Goal: Task Accomplishment & Management: Manage account settings

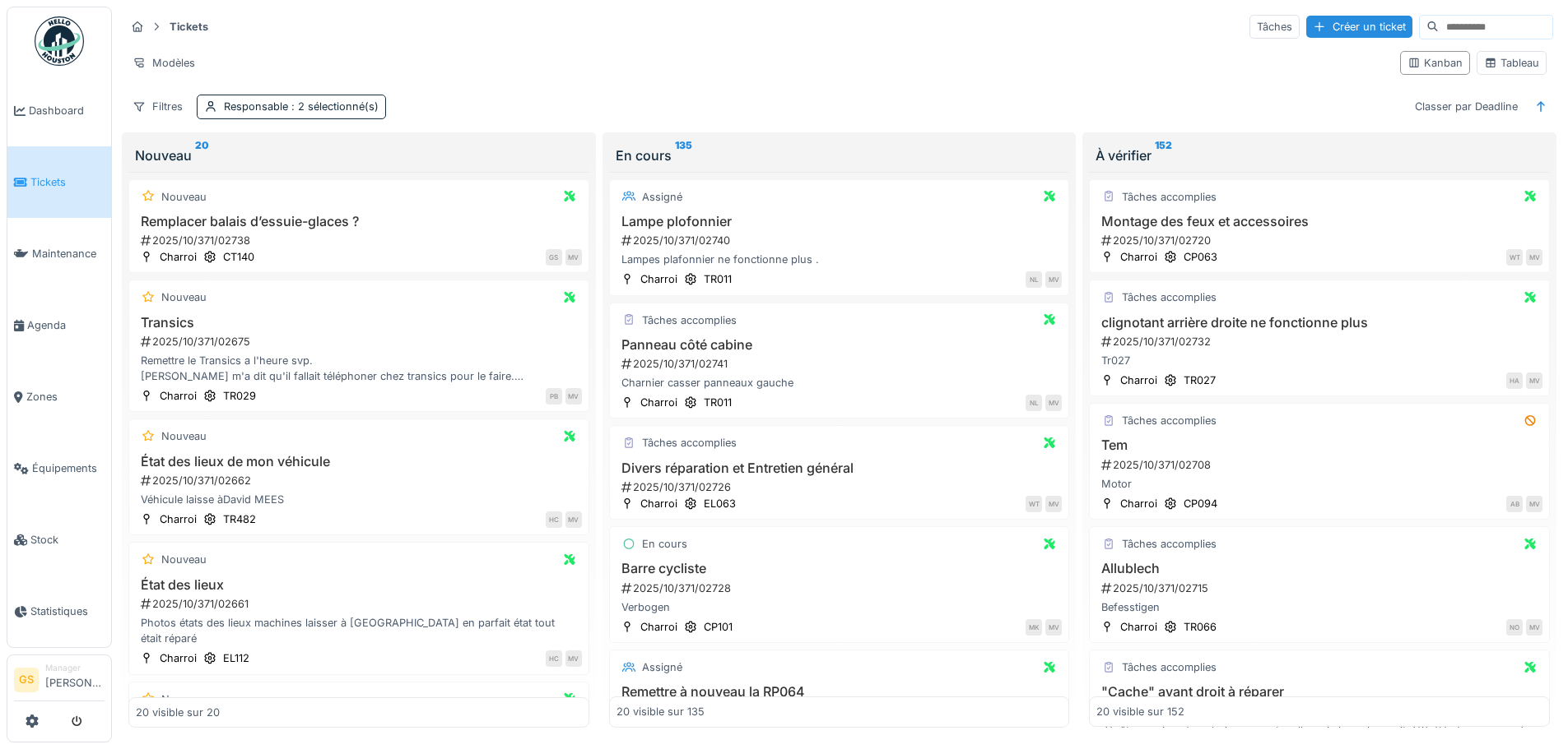
click at [72, 164] on link "Tickets" at bounding box center [59, 182] width 104 height 72
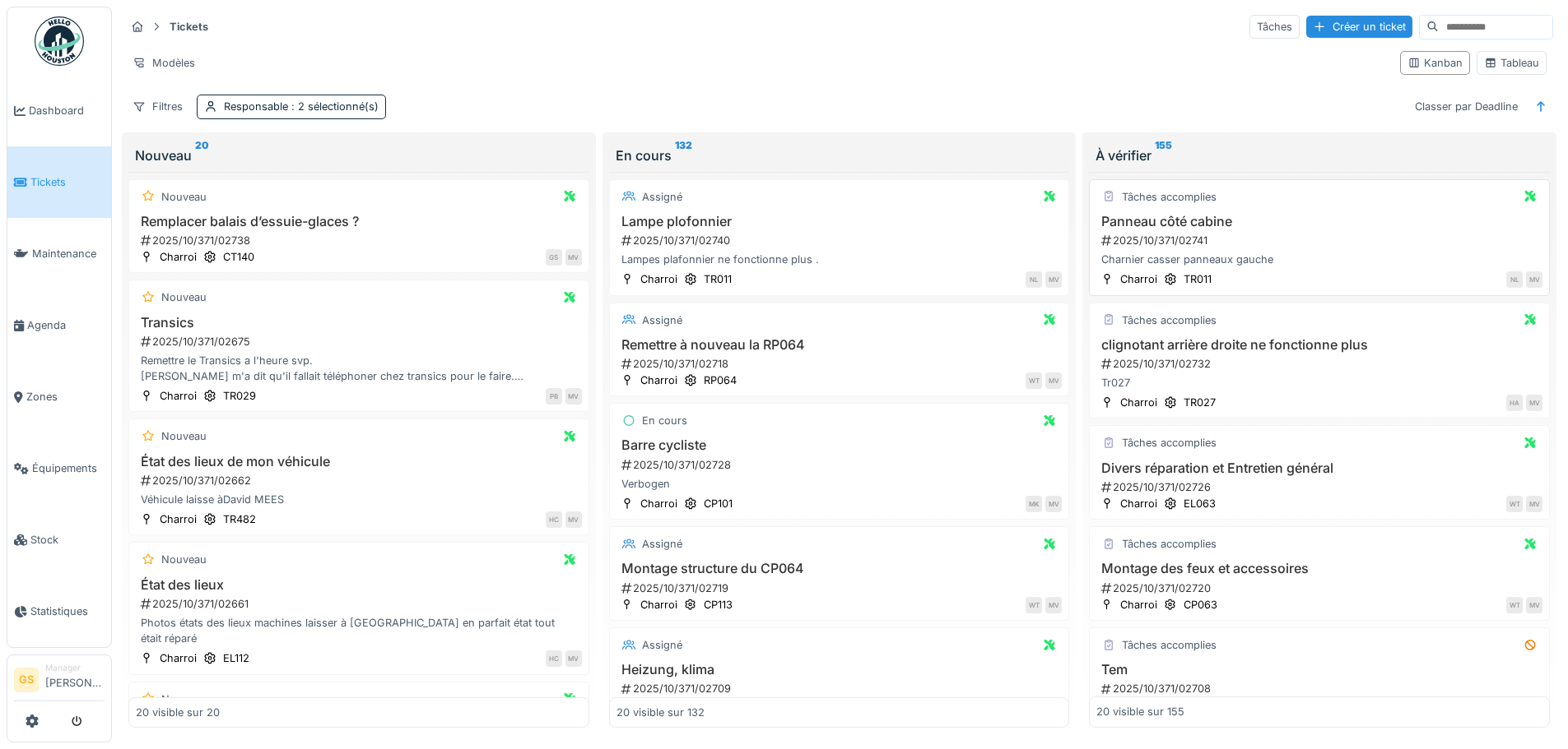
click at [1165, 242] on div "2025/10/371/02741" at bounding box center [1321, 241] width 442 height 16
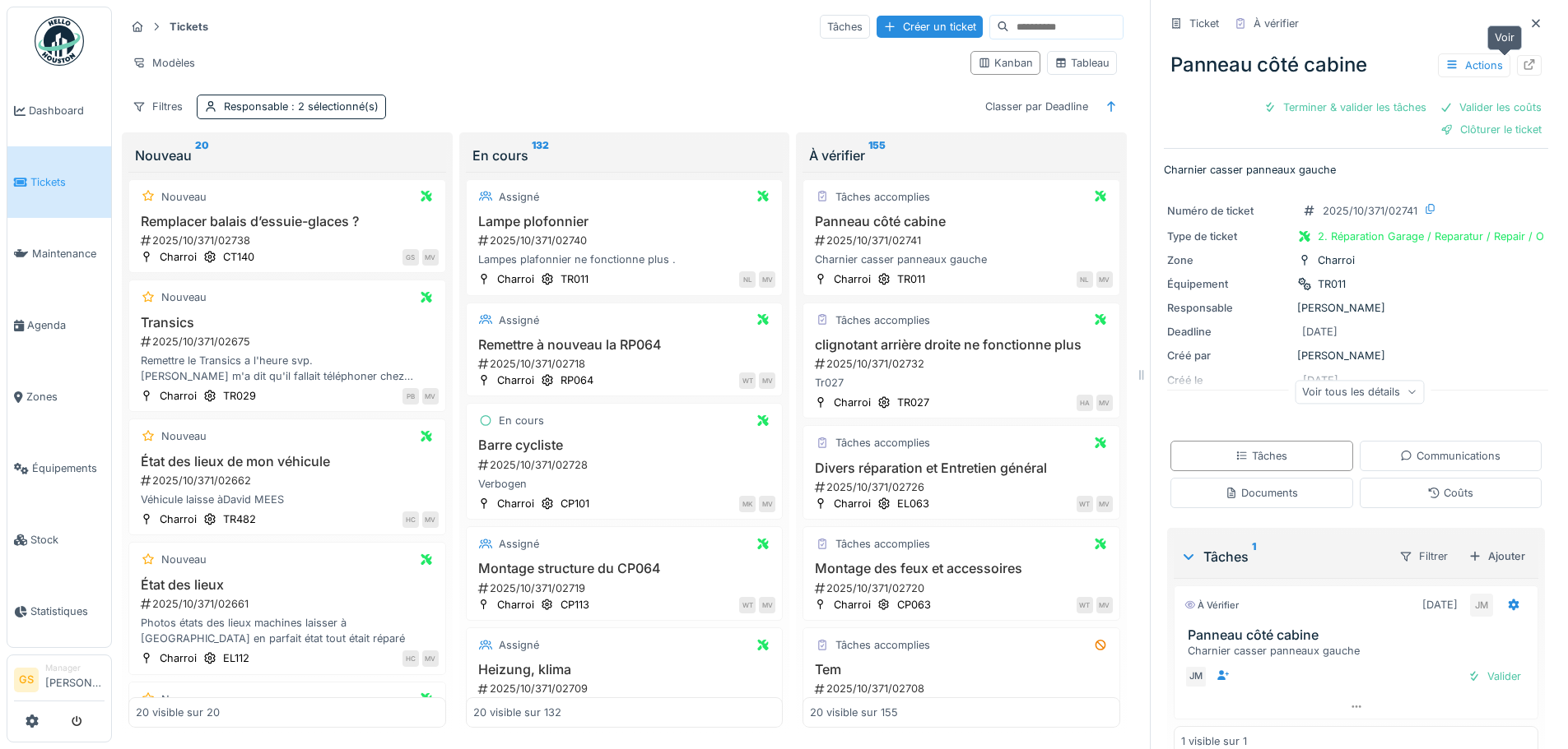
click at [1522, 66] on icon at bounding box center [1529, 63] width 13 height 10
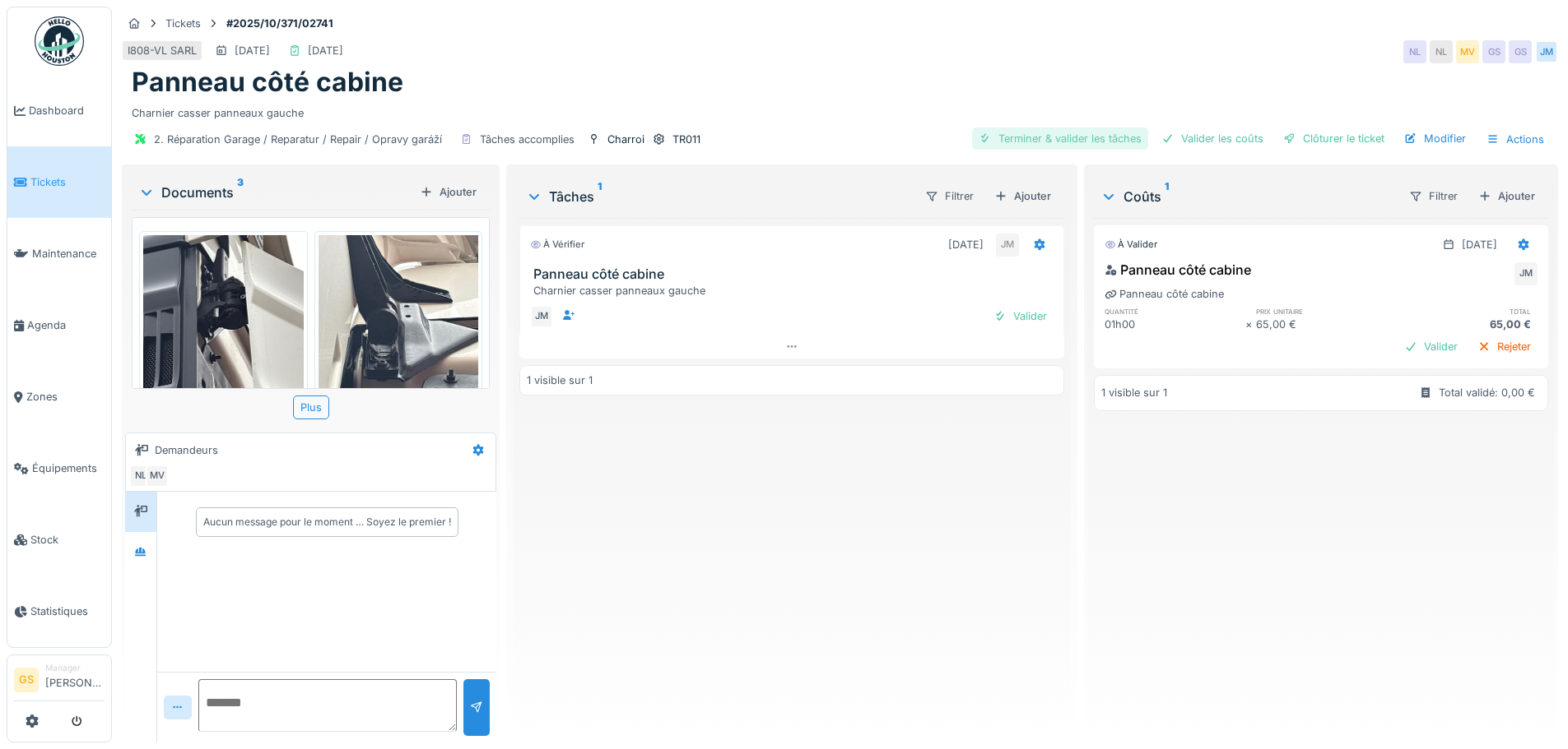
click at [1092, 137] on div "Terminer & valider les tâches" at bounding box center [1059, 139] width 176 height 22
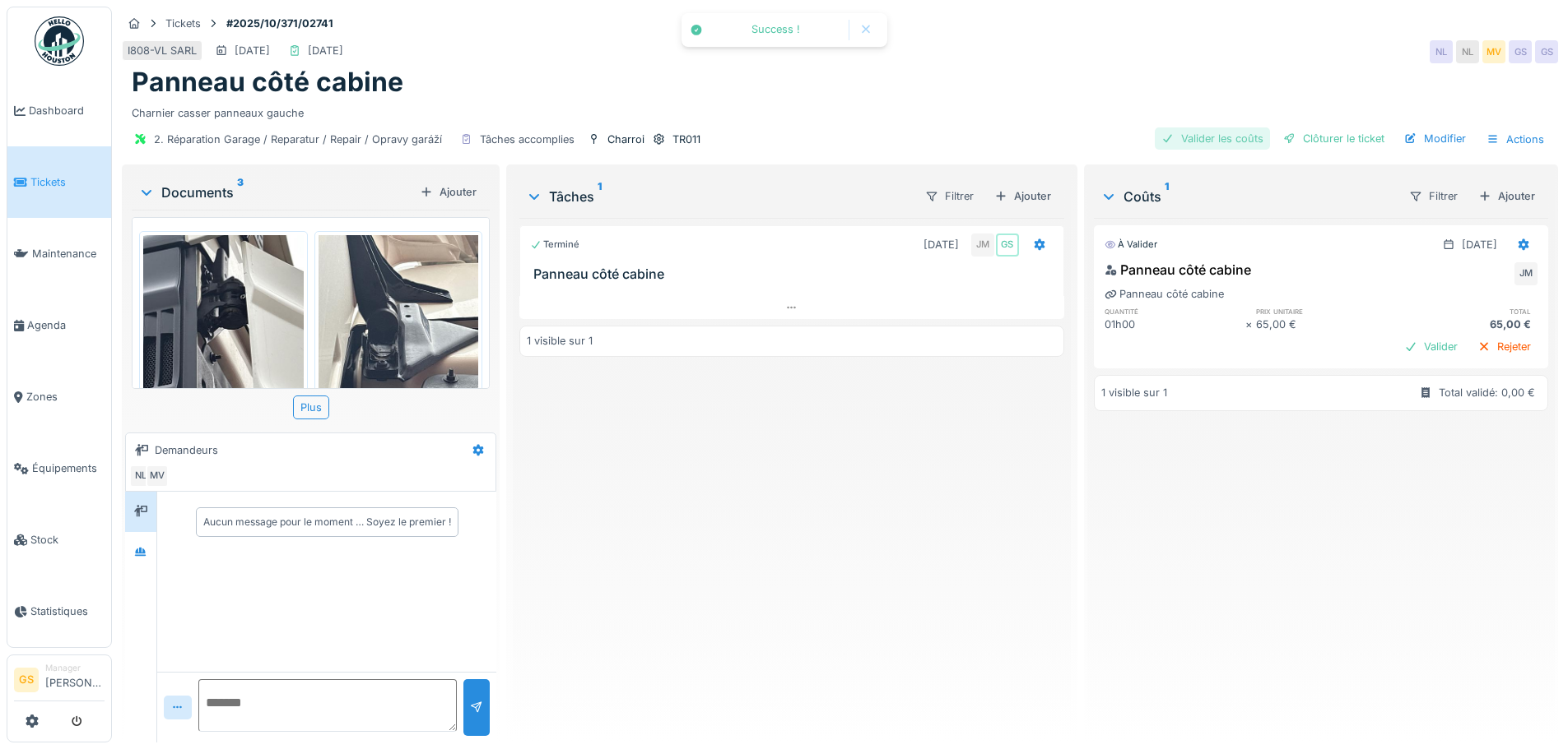
click at [1192, 134] on div "Valider les coûts" at bounding box center [1211, 139] width 115 height 22
click at [1325, 141] on div "Clôturer le ticket" at bounding box center [1333, 139] width 115 height 22
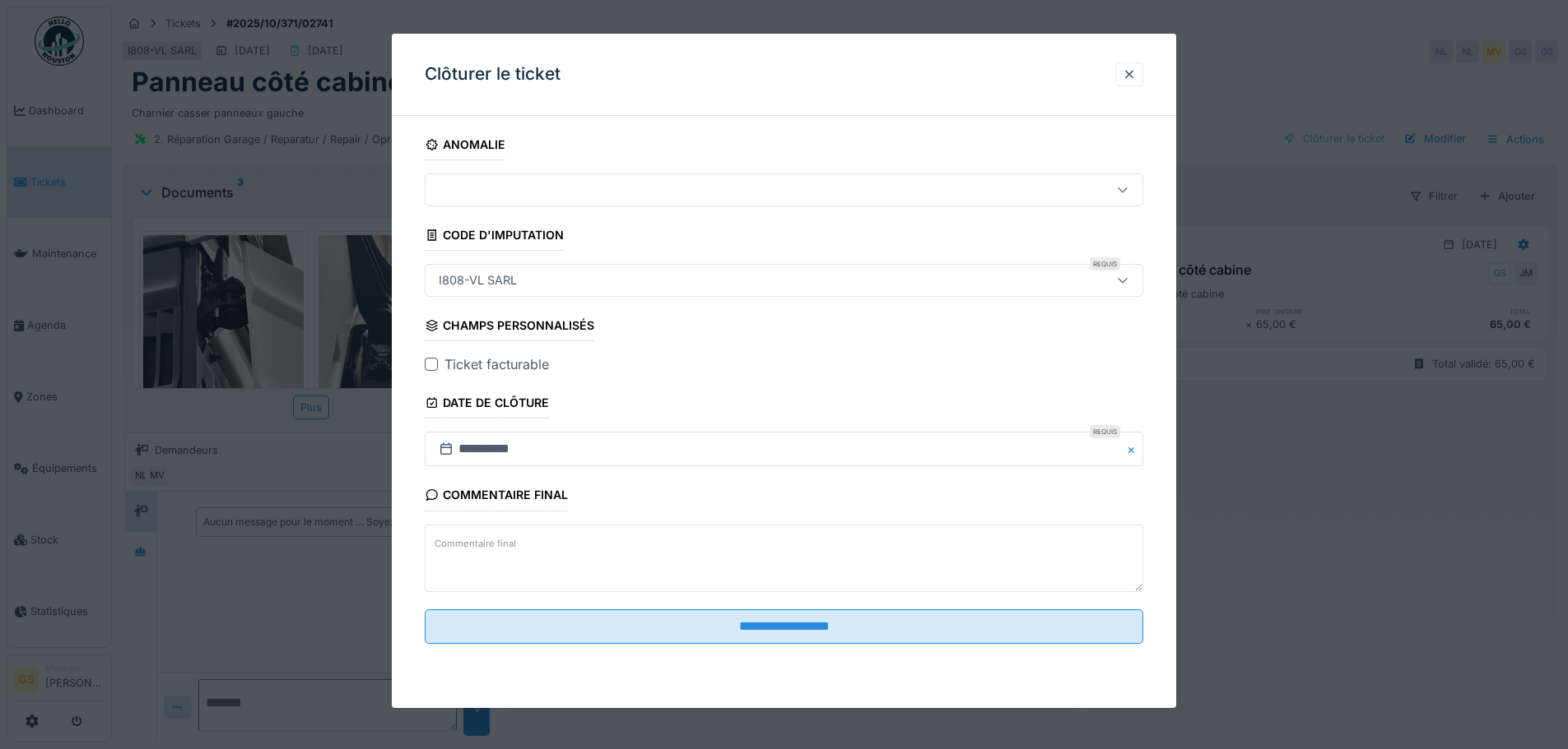
click at [431, 361] on div at bounding box center [431, 365] width 13 height 13
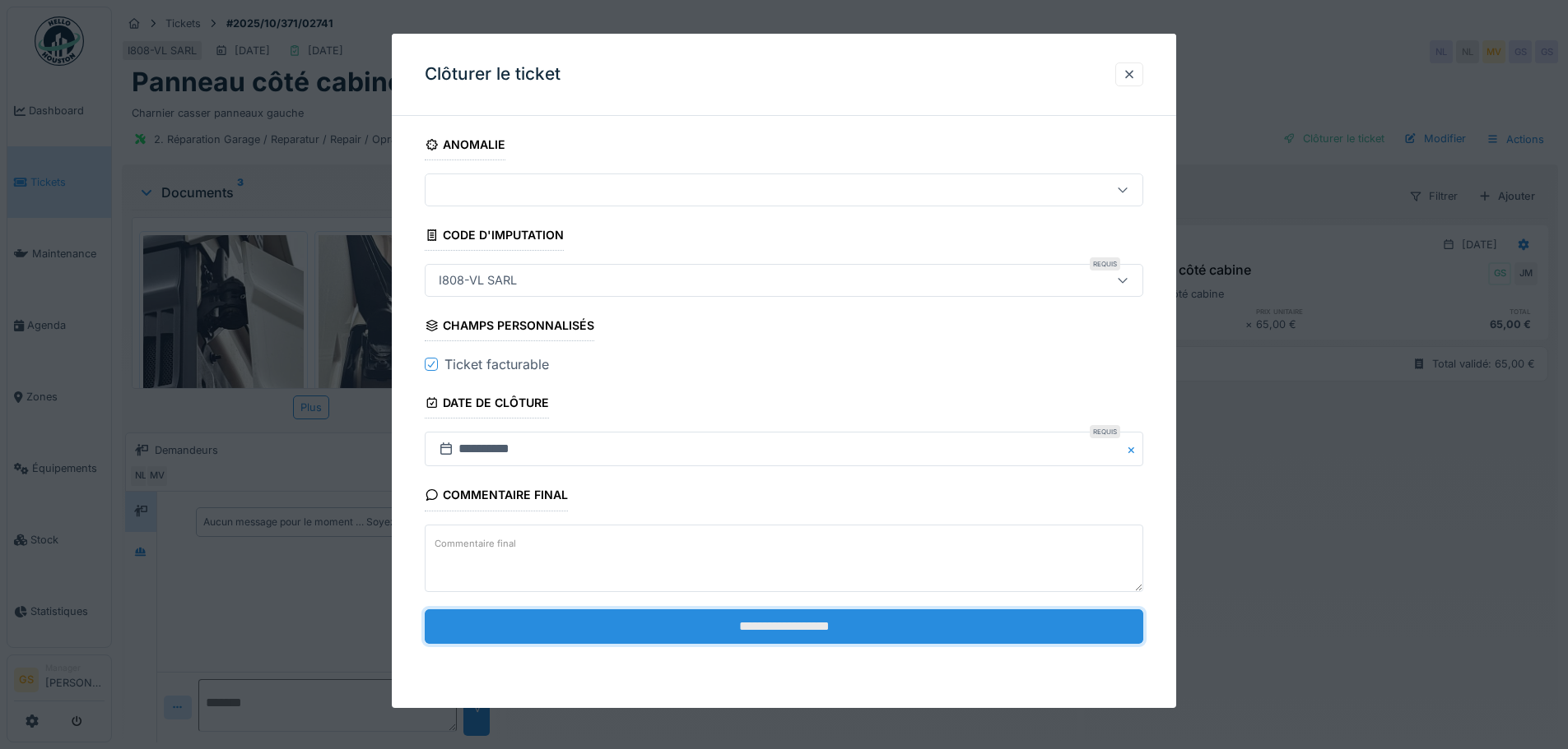
click at [720, 629] on input "**********" at bounding box center [784, 626] width 719 height 35
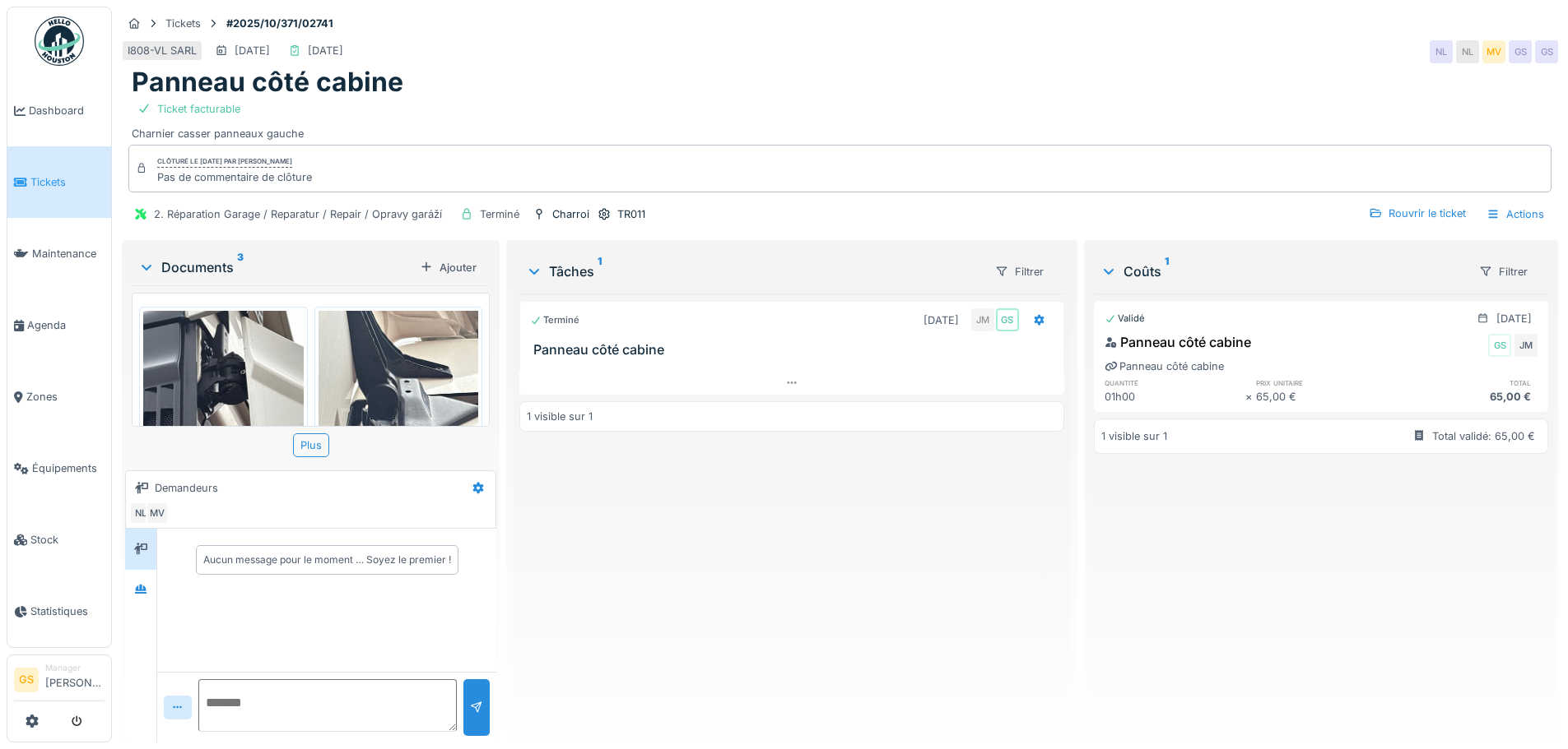
click at [57, 184] on span "Tickets" at bounding box center [67, 182] width 74 height 16
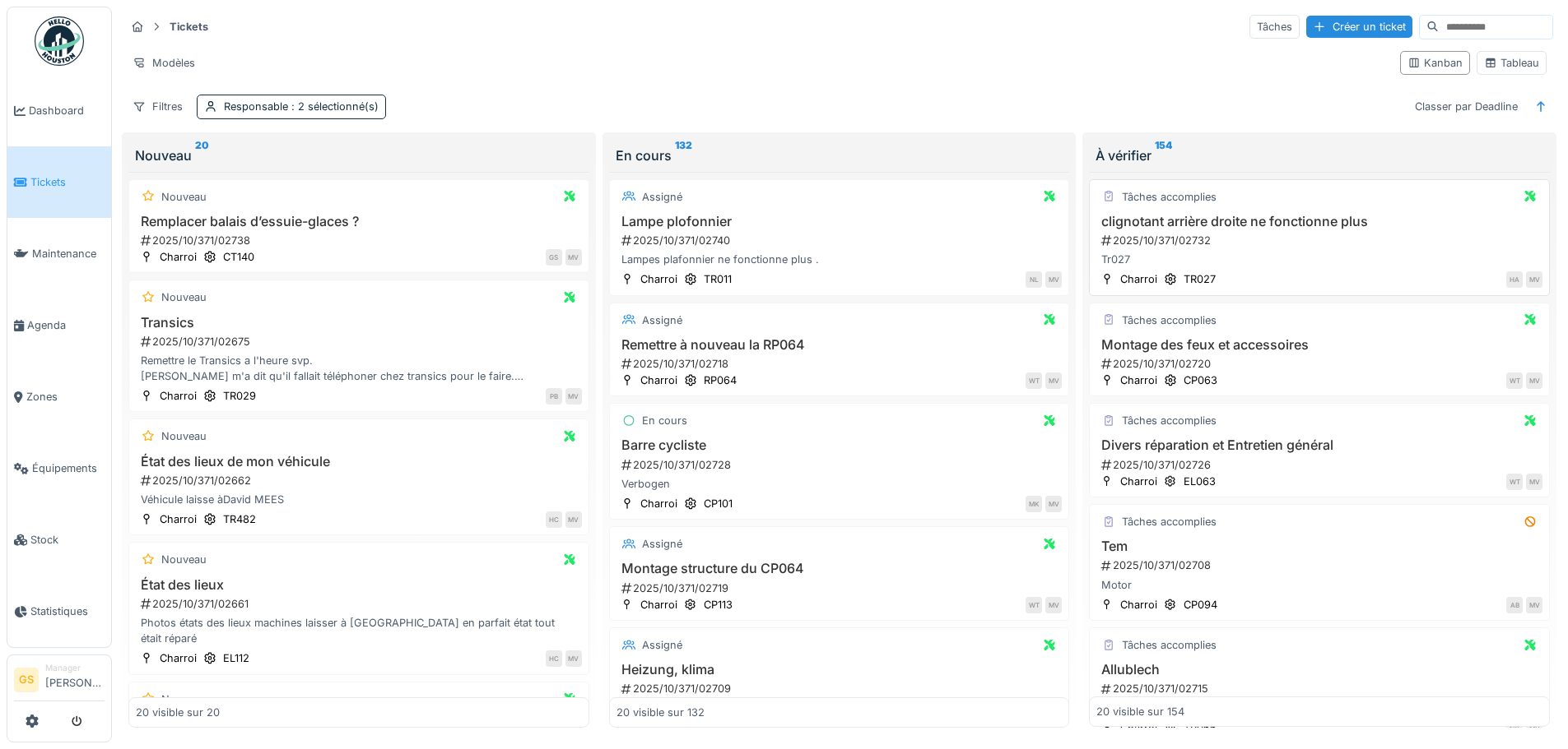
click at [1165, 237] on div "2025/10/371/02732" at bounding box center [1321, 241] width 442 height 16
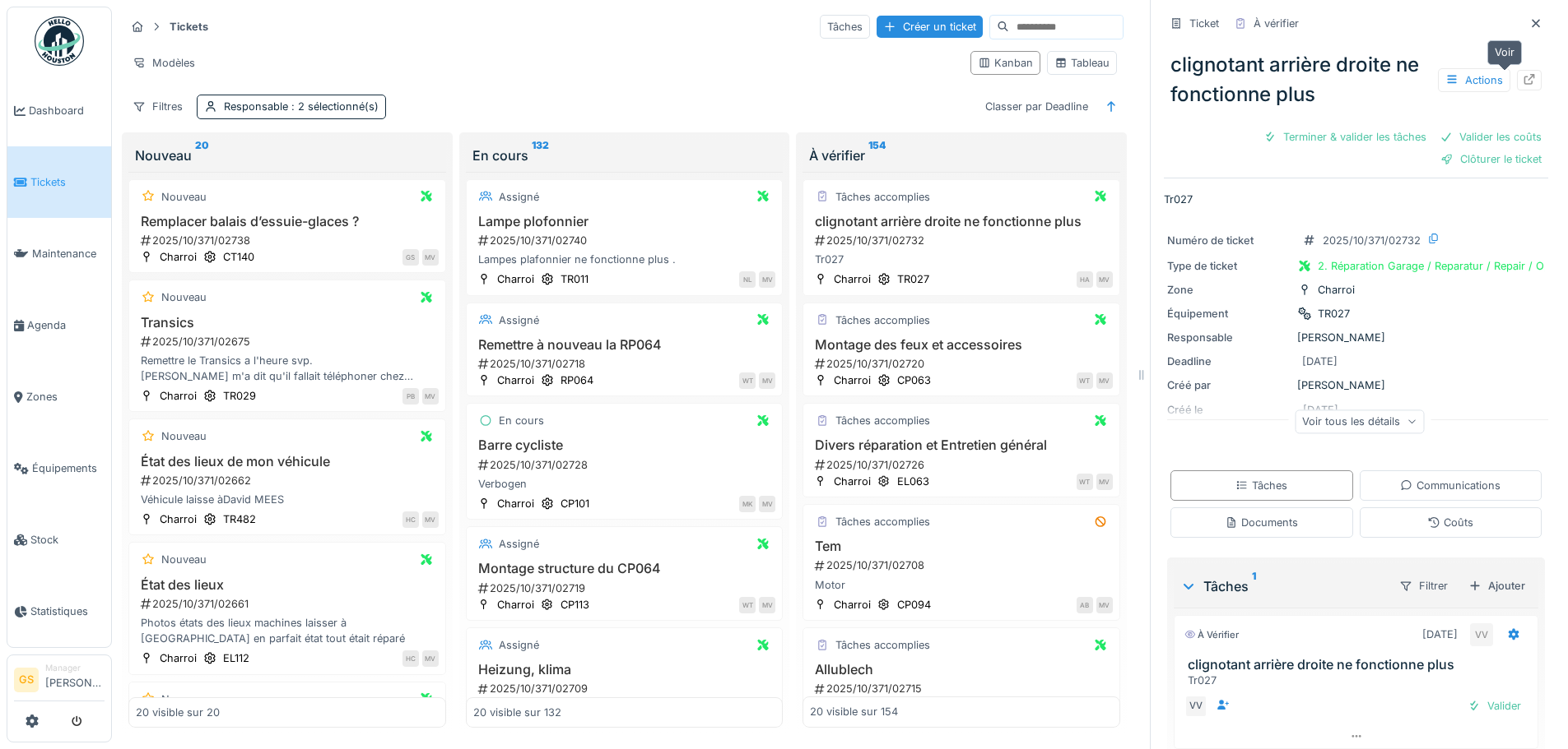
click at [1522, 80] on icon at bounding box center [1529, 78] width 13 height 10
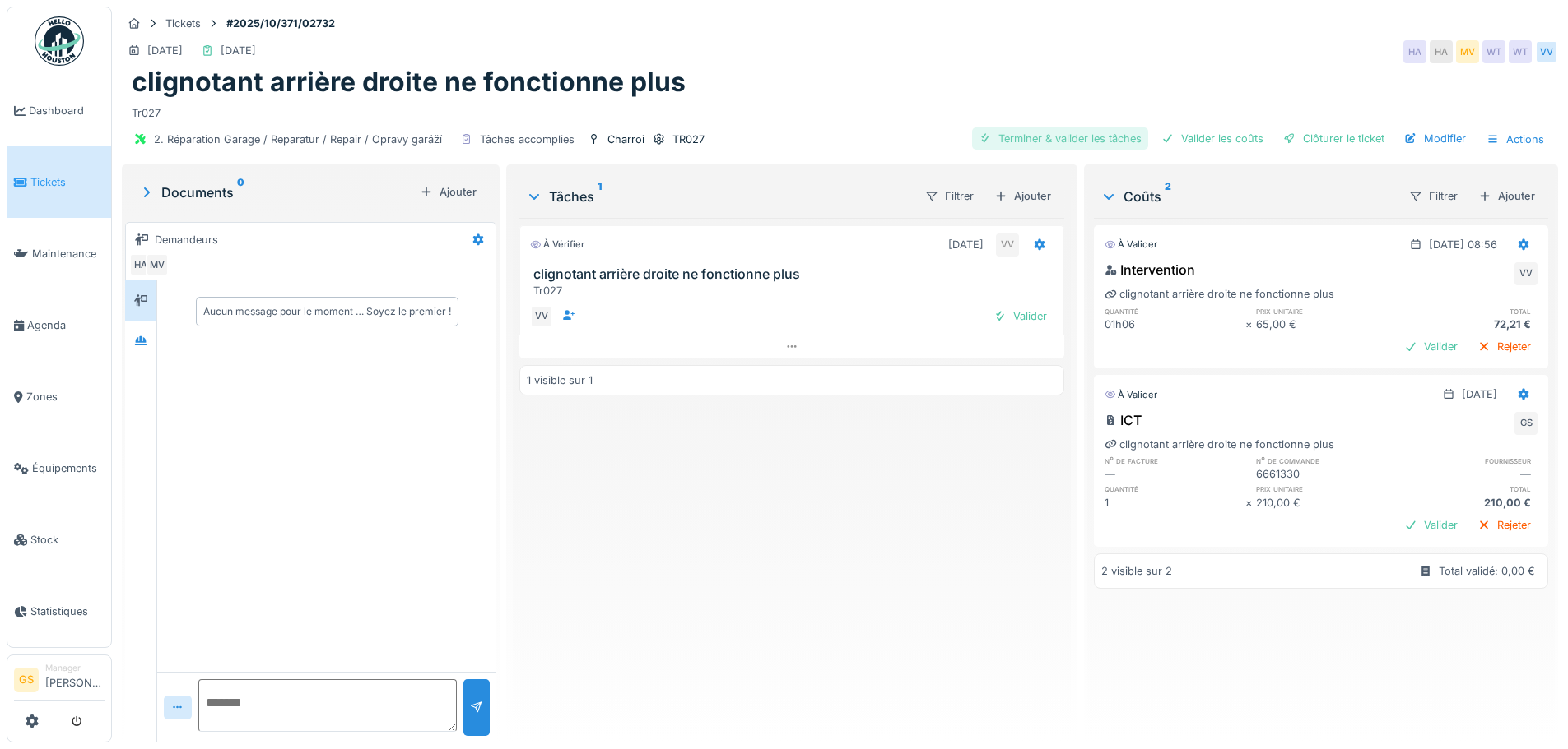
click at [1050, 133] on div "Terminer & valider les tâches" at bounding box center [1059, 139] width 176 height 22
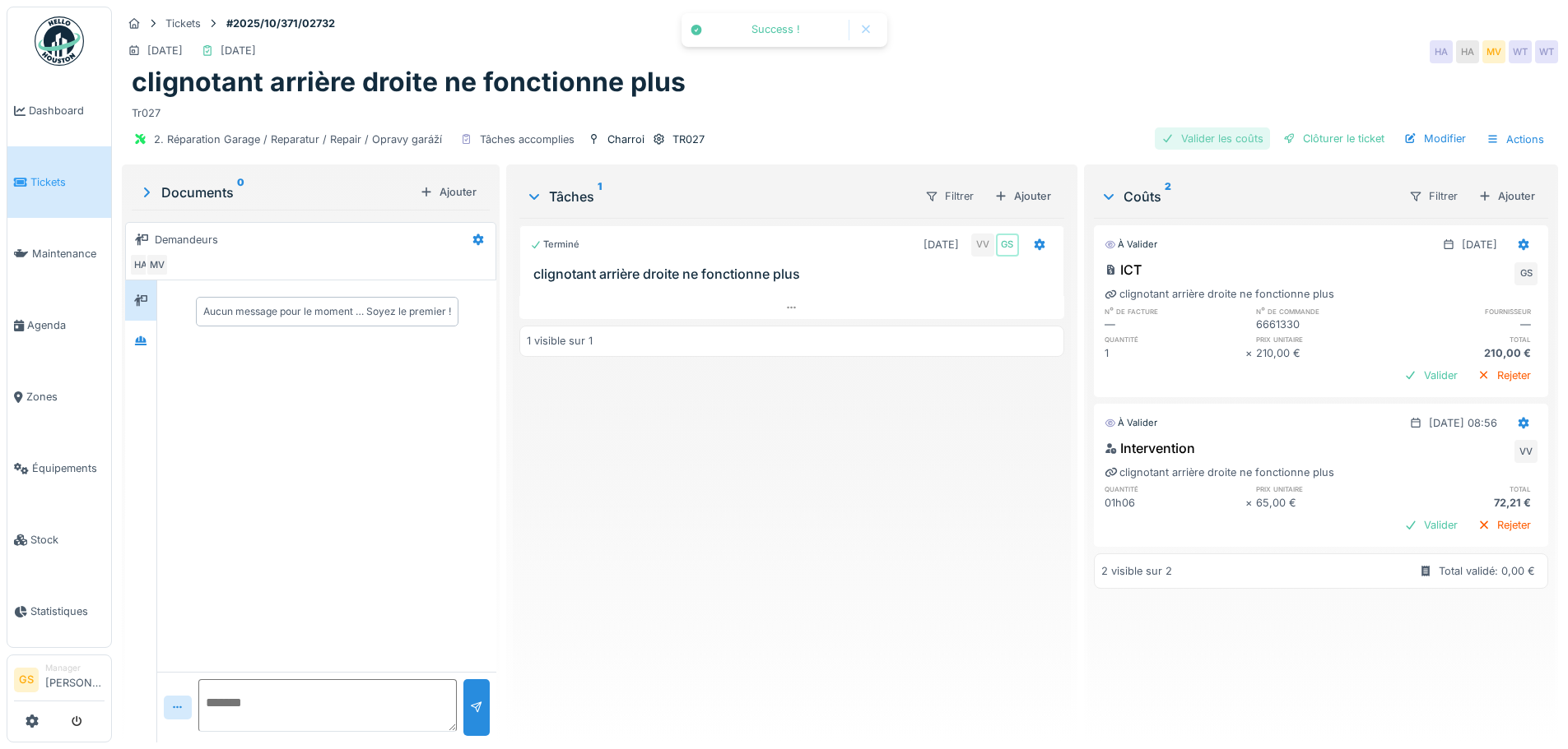
click at [1183, 131] on div "Valider les coûts" at bounding box center [1211, 139] width 115 height 22
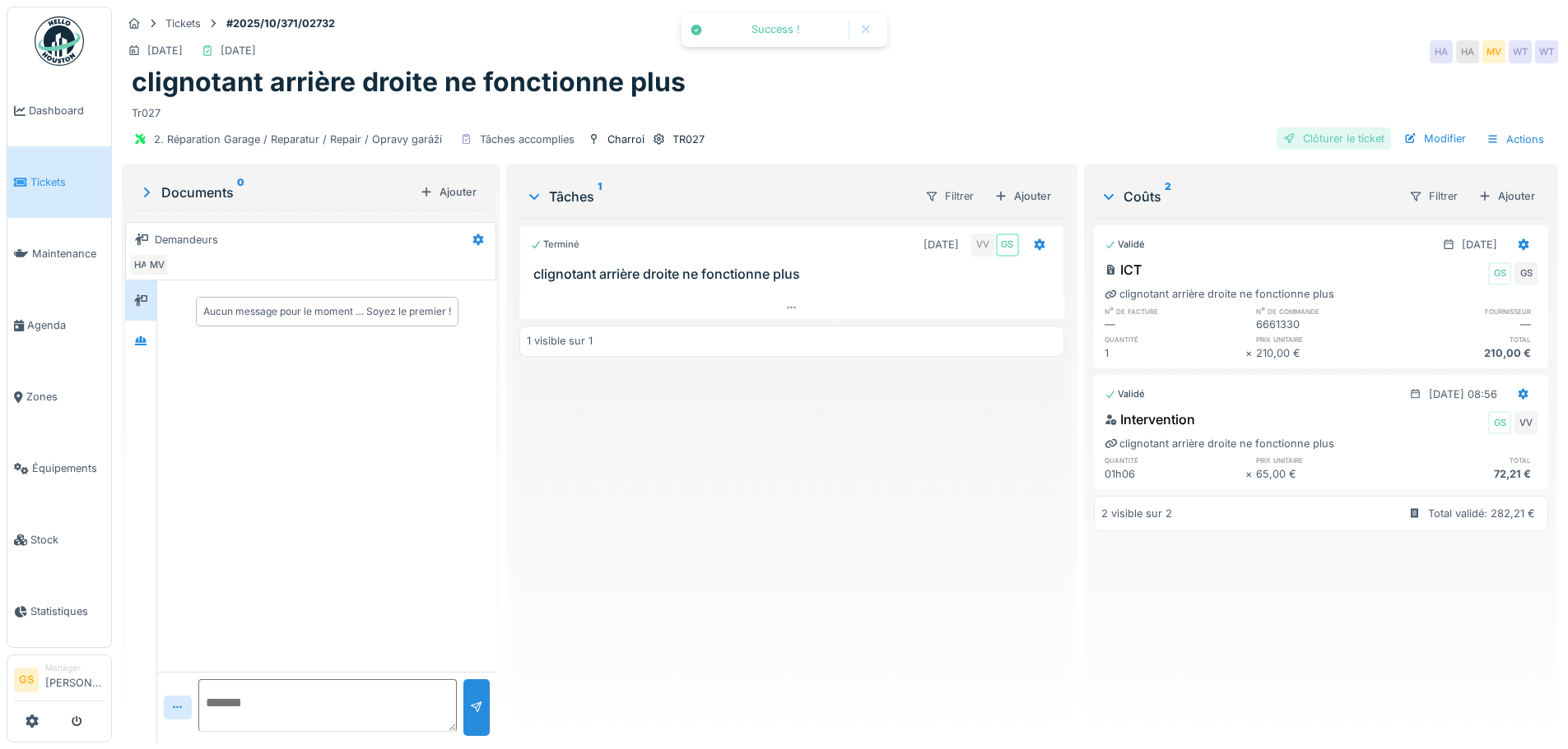
click at [1297, 136] on div "Clôturer le ticket" at bounding box center [1333, 139] width 115 height 22
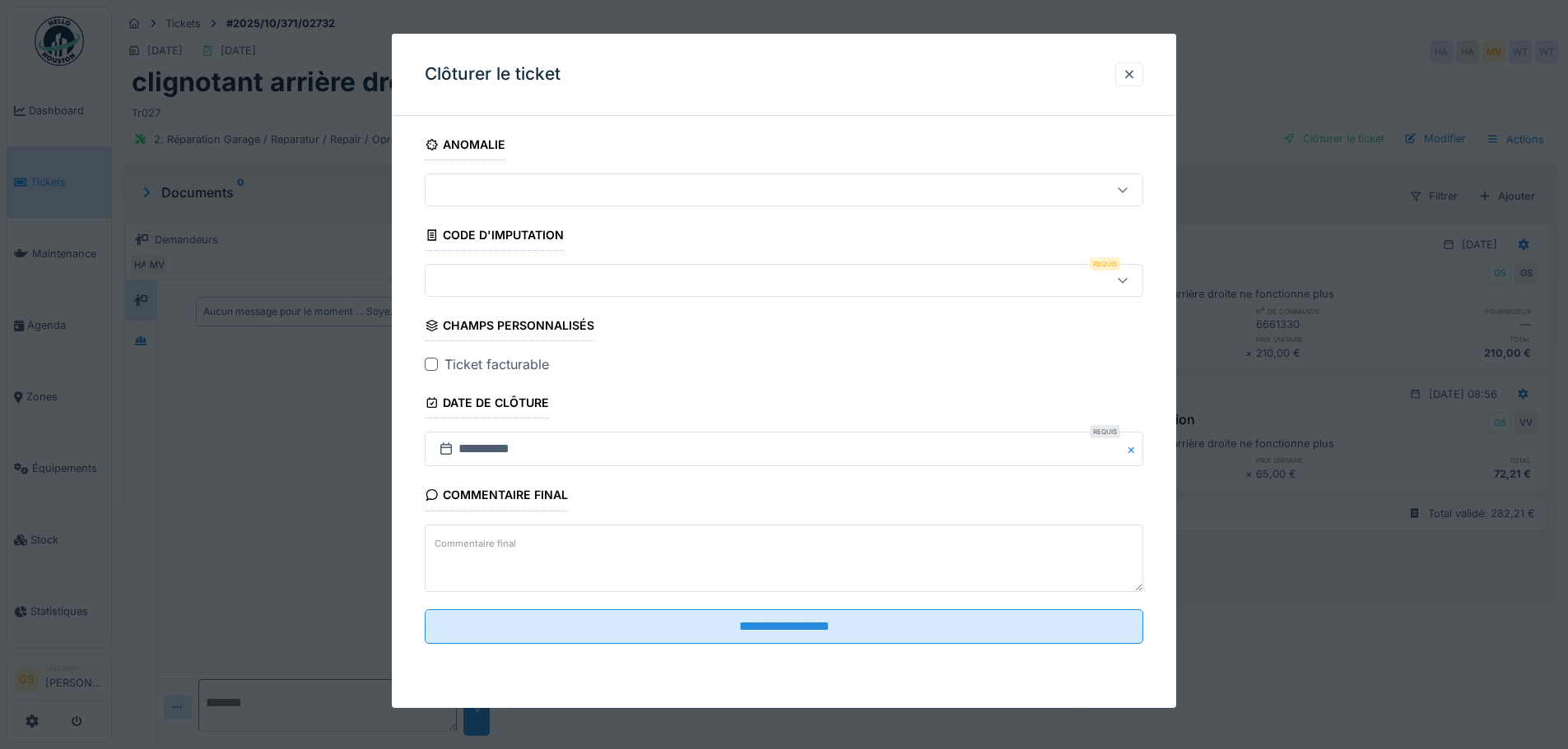
click at [430, 367] on div at bounding box center [431, 365] width 13 height 13
click at [462, 279] on div at bounding box center [742, 280] width 620 height 18
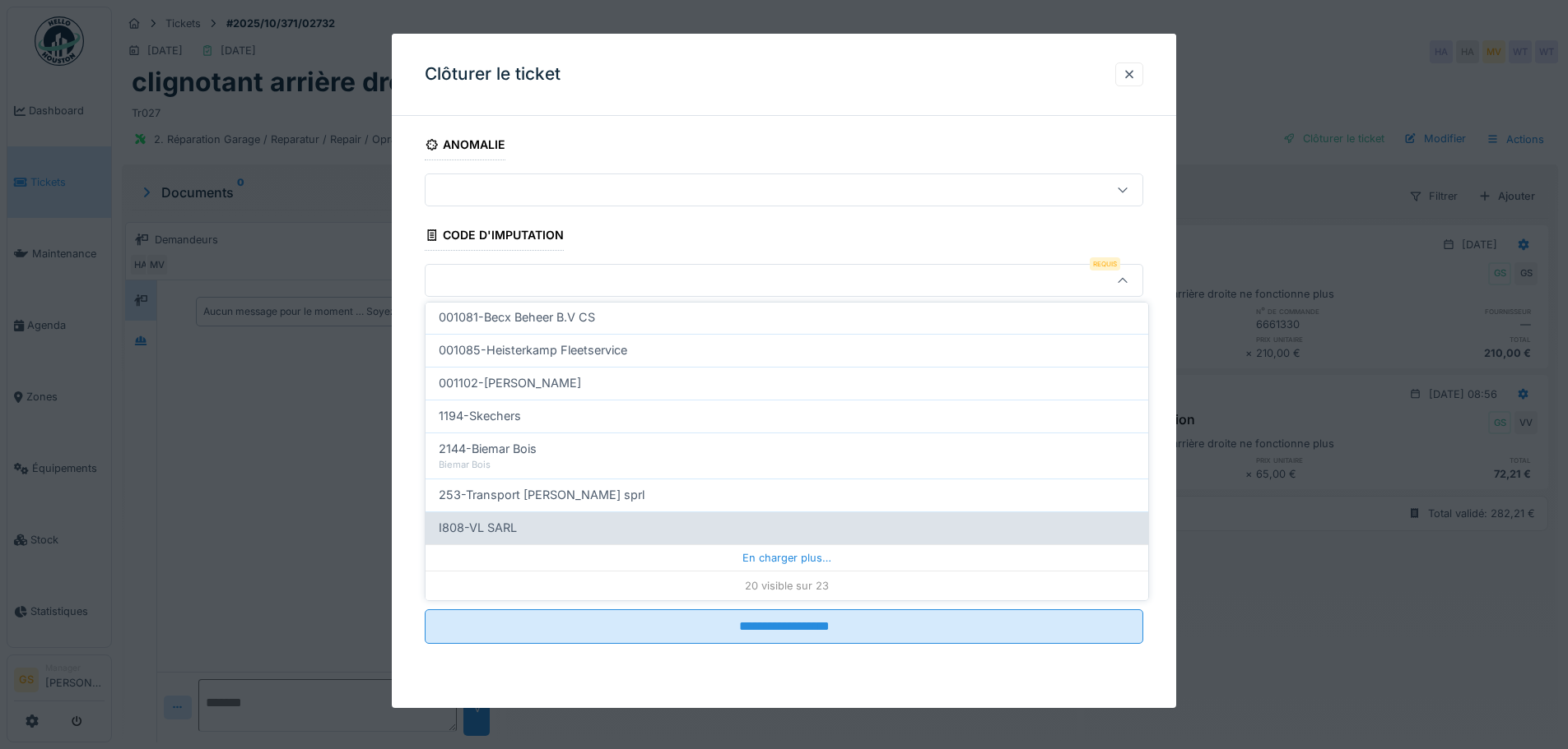
scroll to position [12, 0]
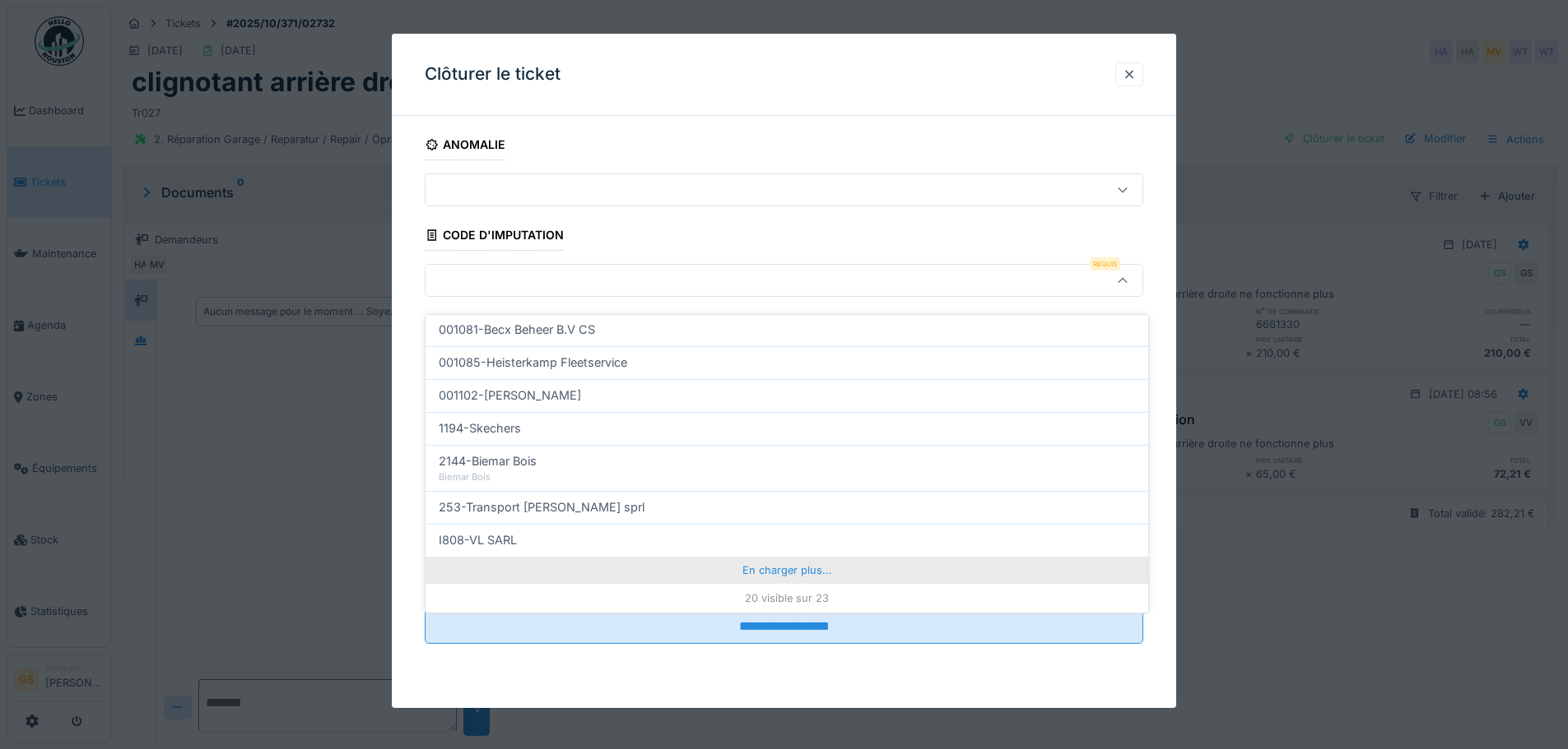
click at [737, 557] on div "En charger plus…" at bounding box center [787, 570] width 722 height 26
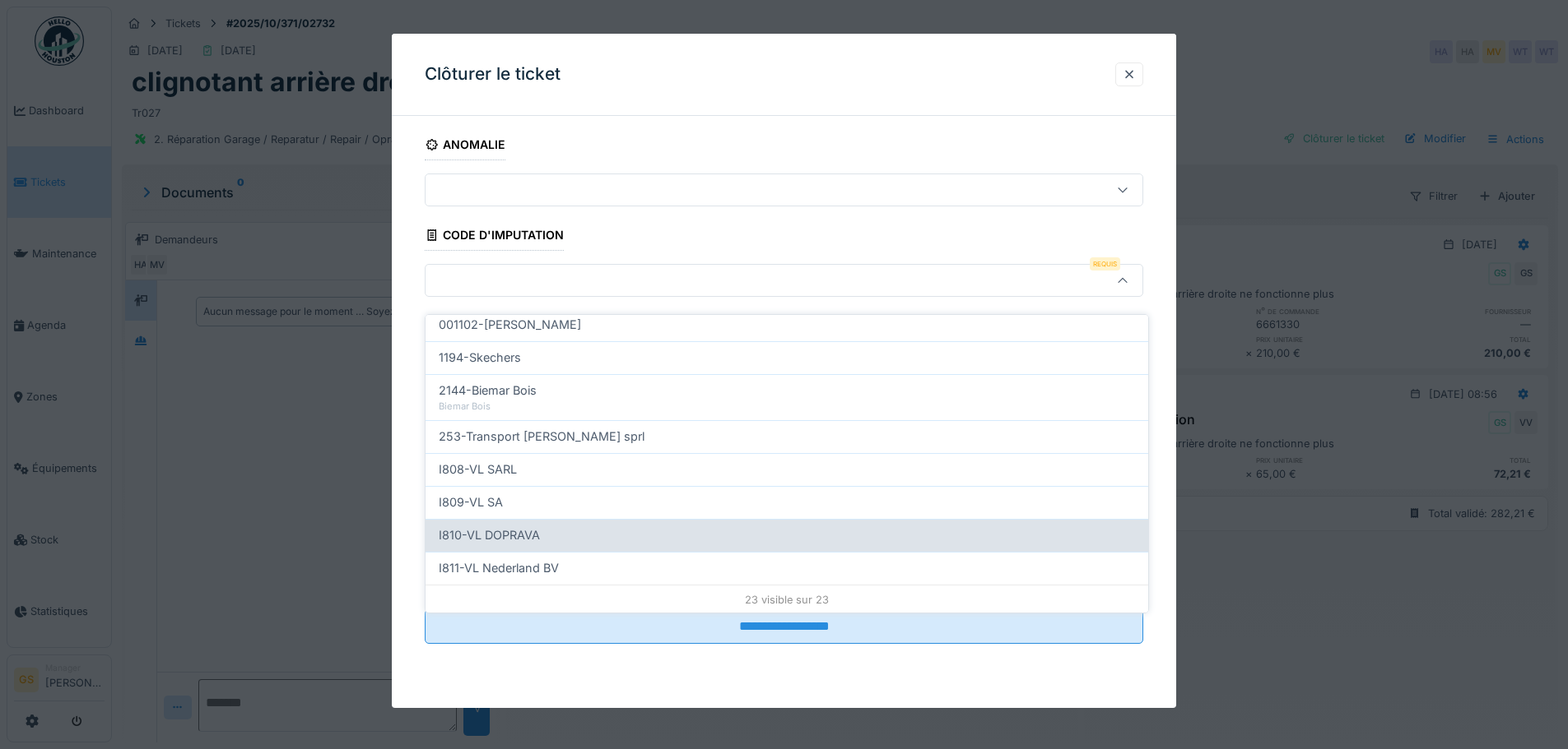
scroll to position [601, 0]
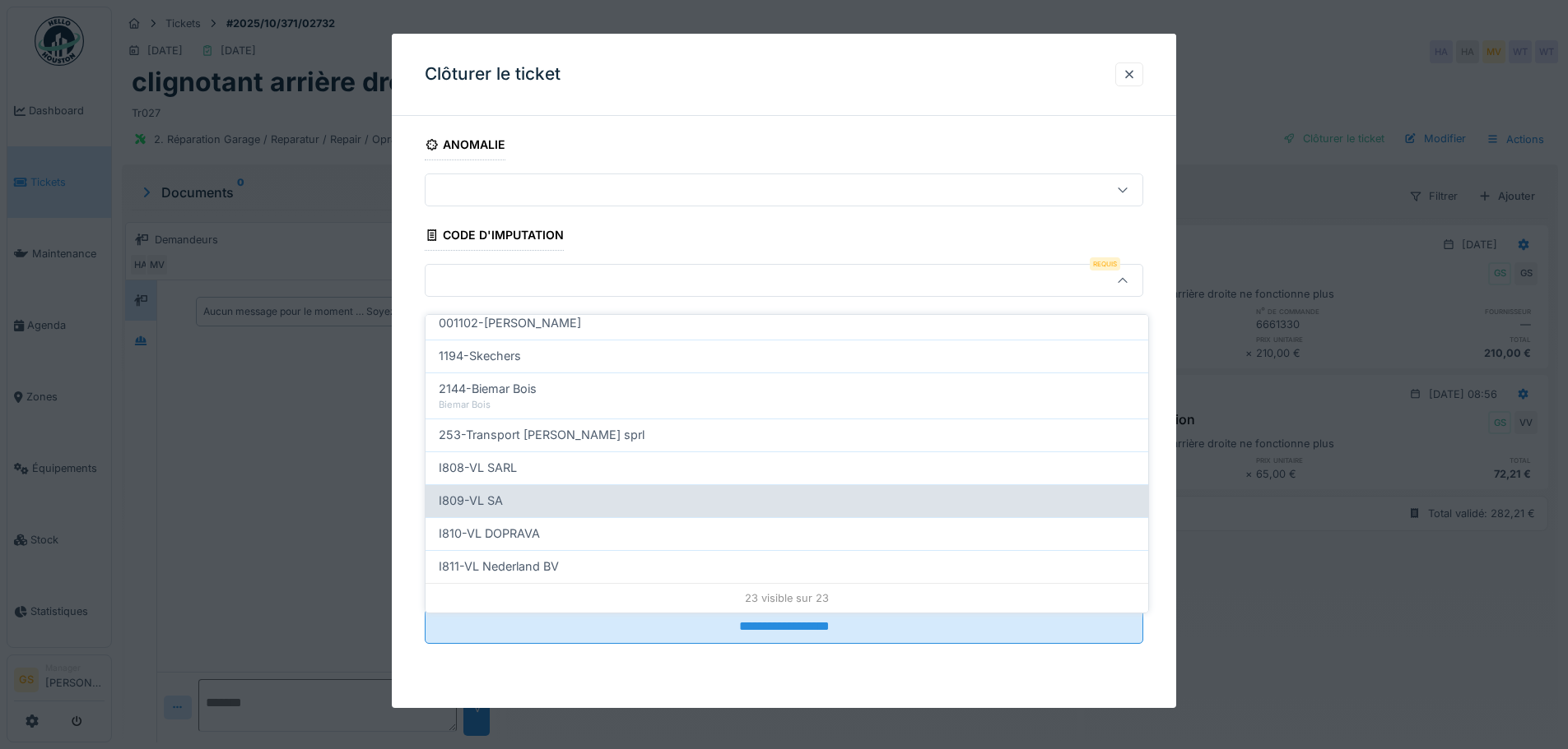
click at [492, 492] on span "I809-VL SA" at bounding box center [470, 500] width 64 height 18
type input "***"
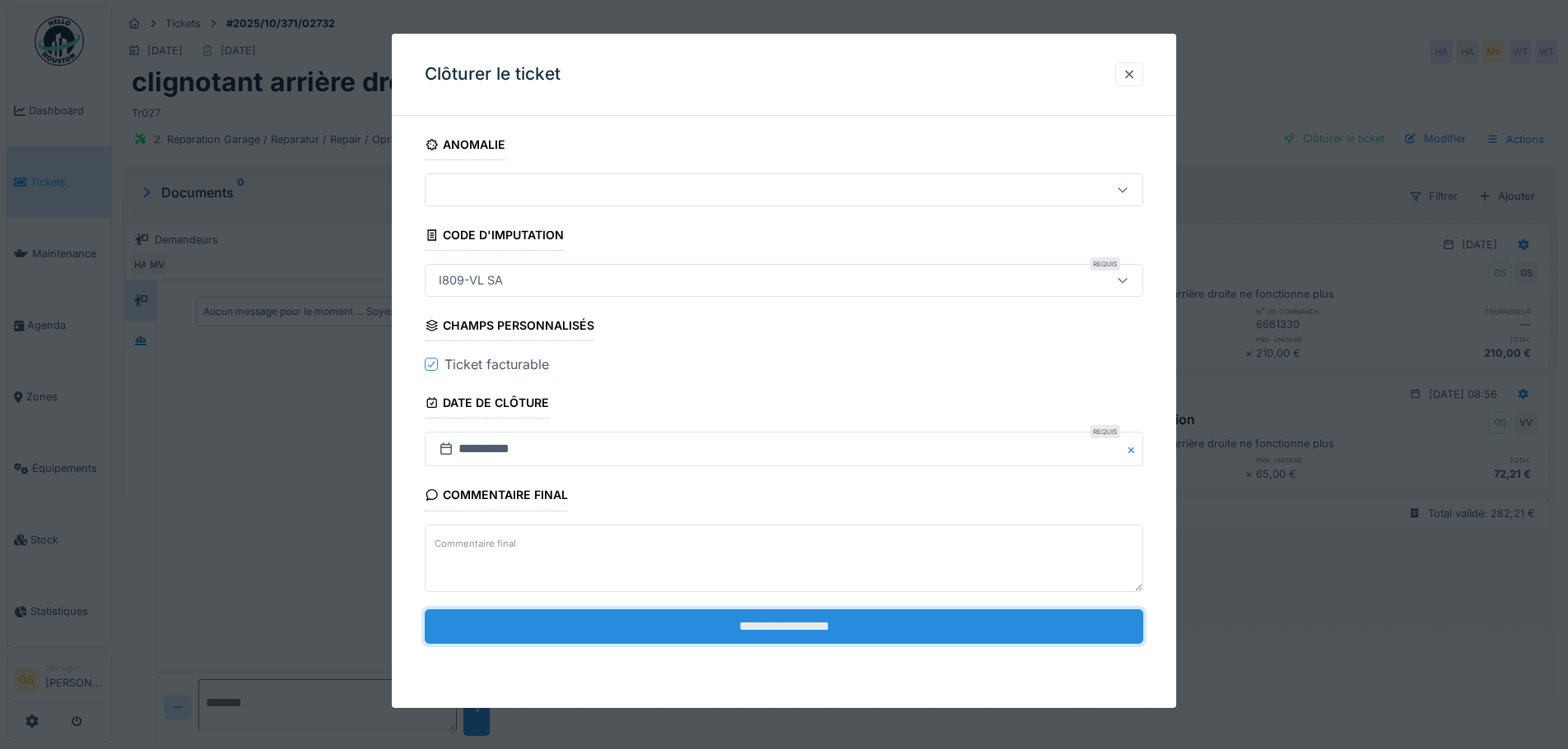
click at [770, 622] on input "**********" at bounding box center [784, 626] width 719 height 35
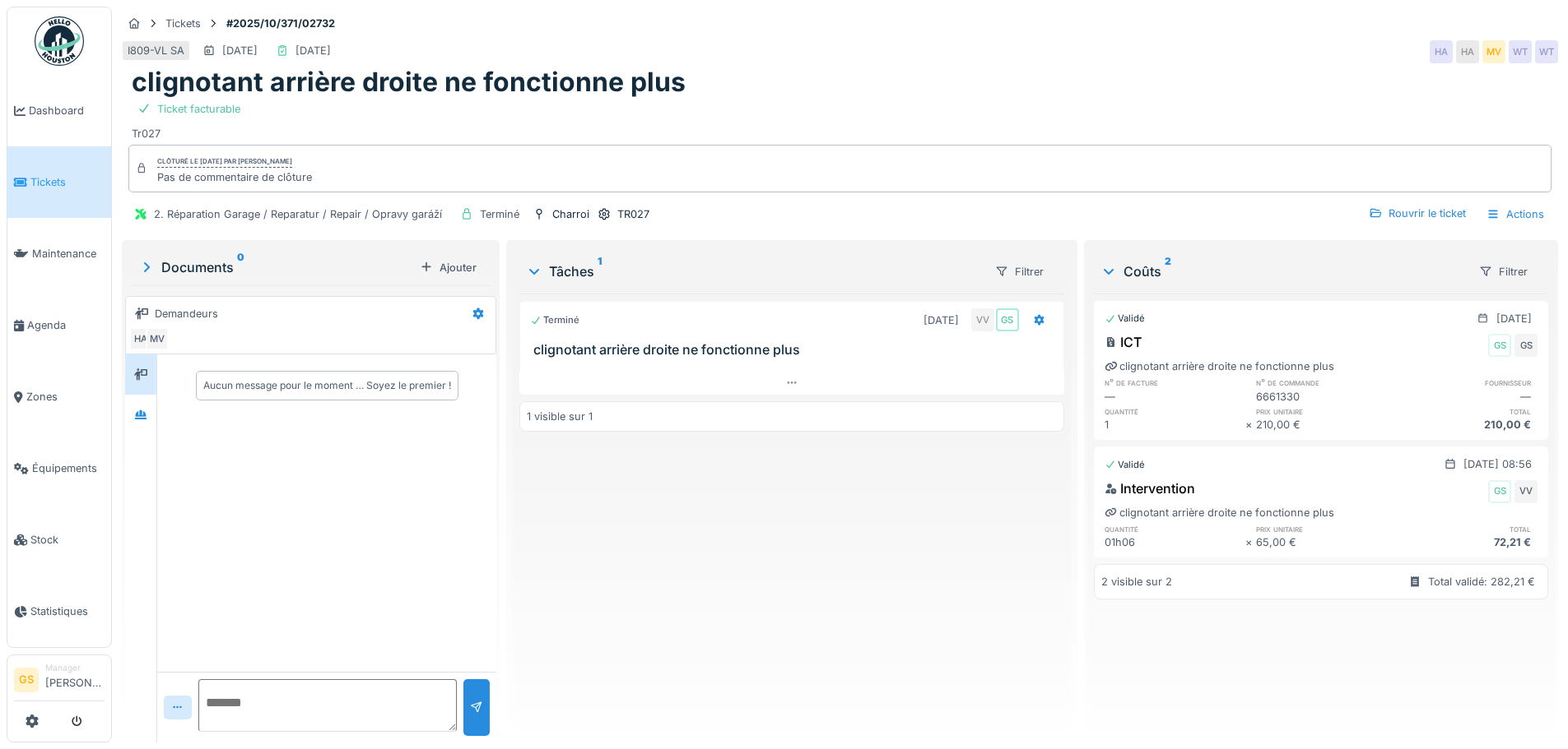
click at [55, 178] on span "Tickets" at bounding box center [67, 182] width 74 height 16
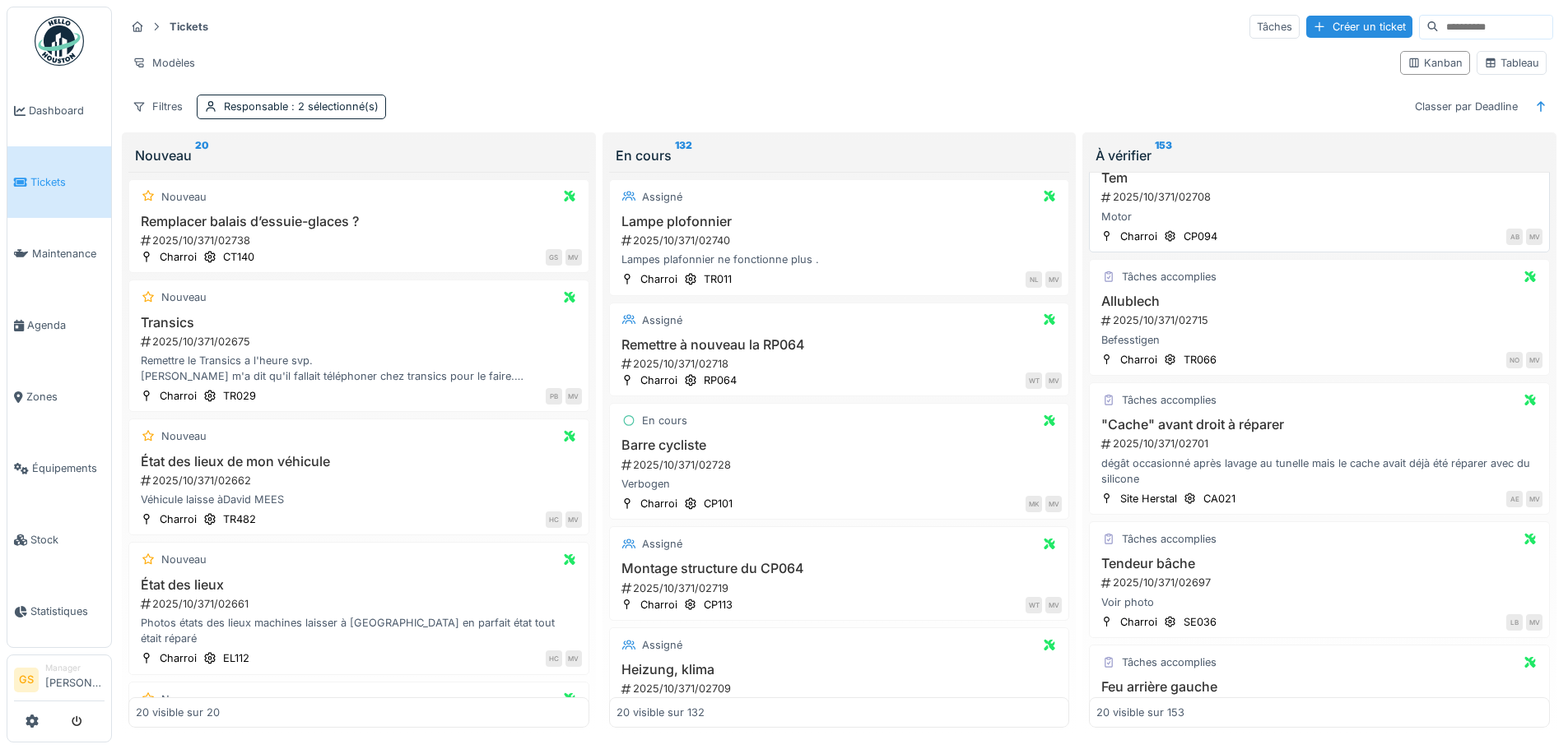
scroll to position [246, 0]
click at [1171, 316] on div "2025/10/371/02715" at bounding box center [1321, 318] width 442 height 16
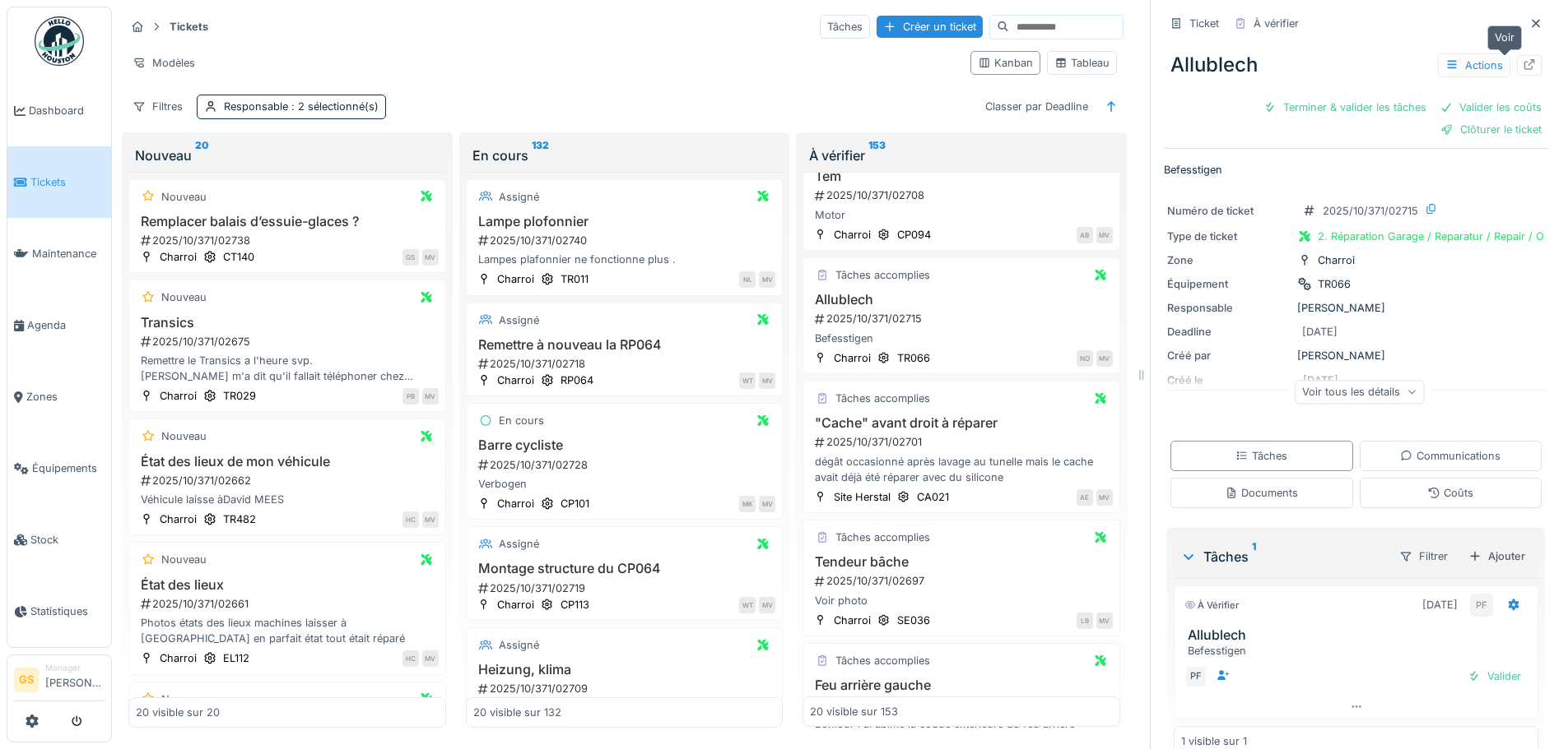
click at [1522, 63] on icon at bounding box center [1529, 63] width 13 height 10
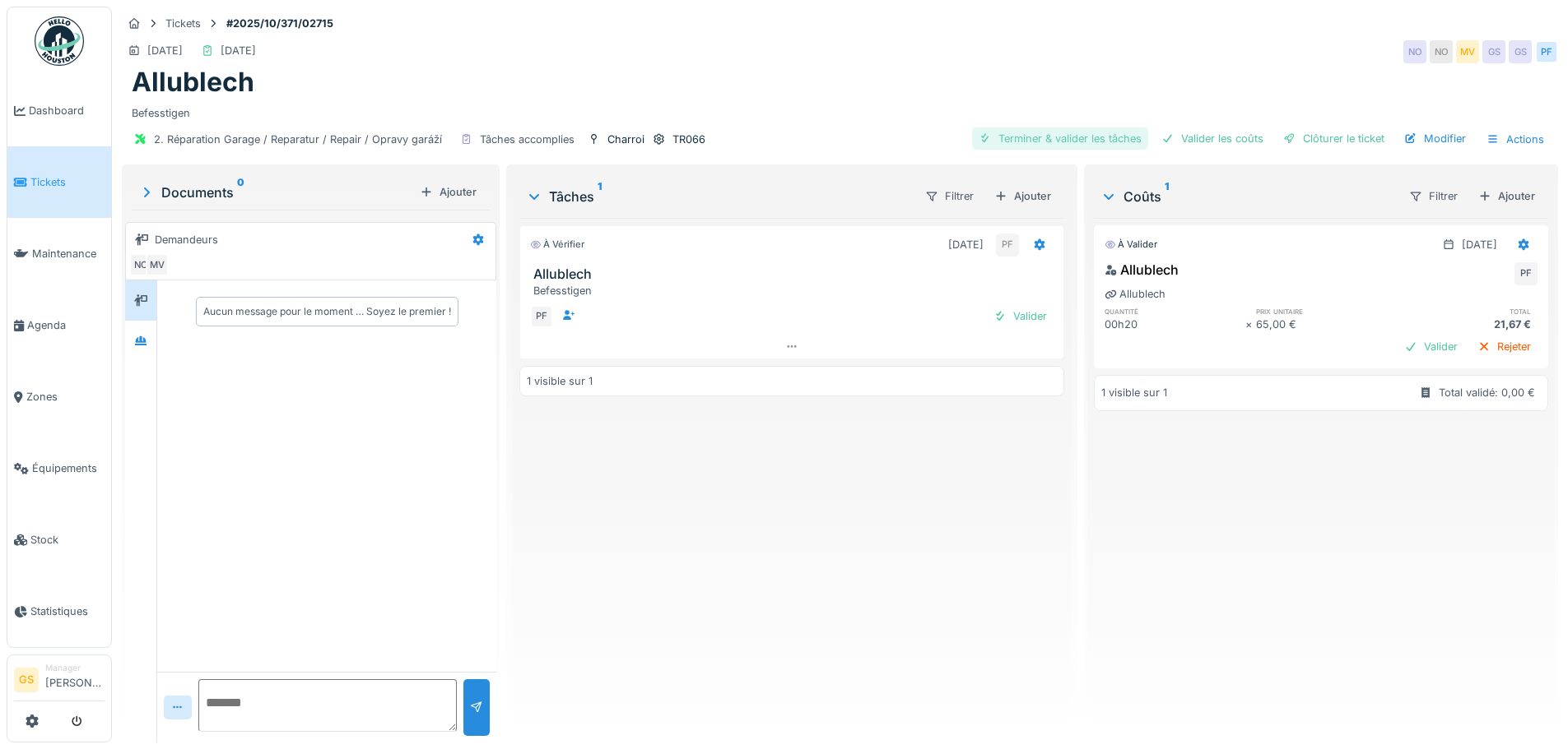
click at [1093, 138] on div "Terminer & valider les tâches" at bounding box center [1059, 139] width 176 height 22
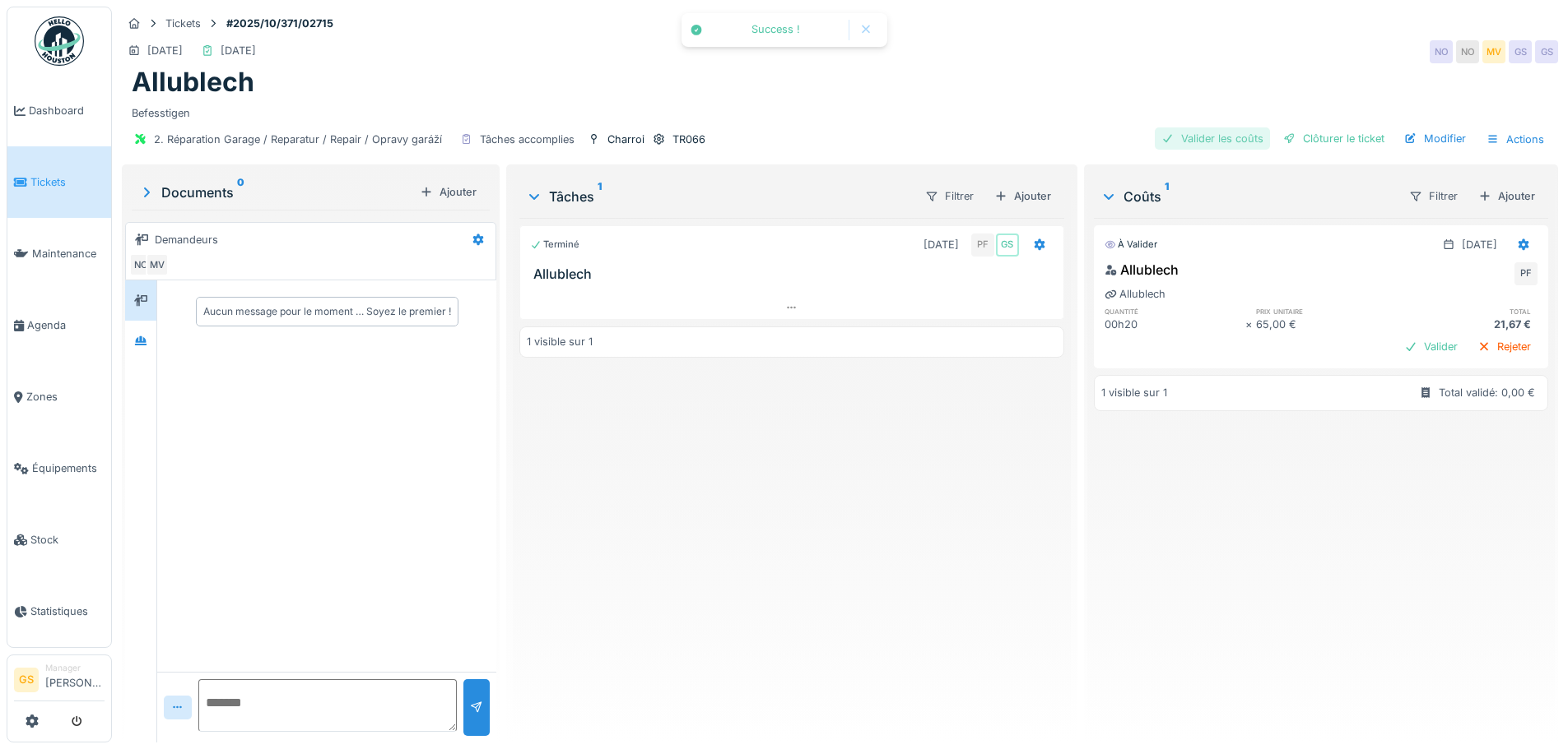
click at [1201, 136] on div "Valider les coûts" at bounding box center [1211, 139] width 115 height 22
click at [1337, 140] on div "Clôturer le ticket" at bounding box center [1333, 139] width 115 height 22
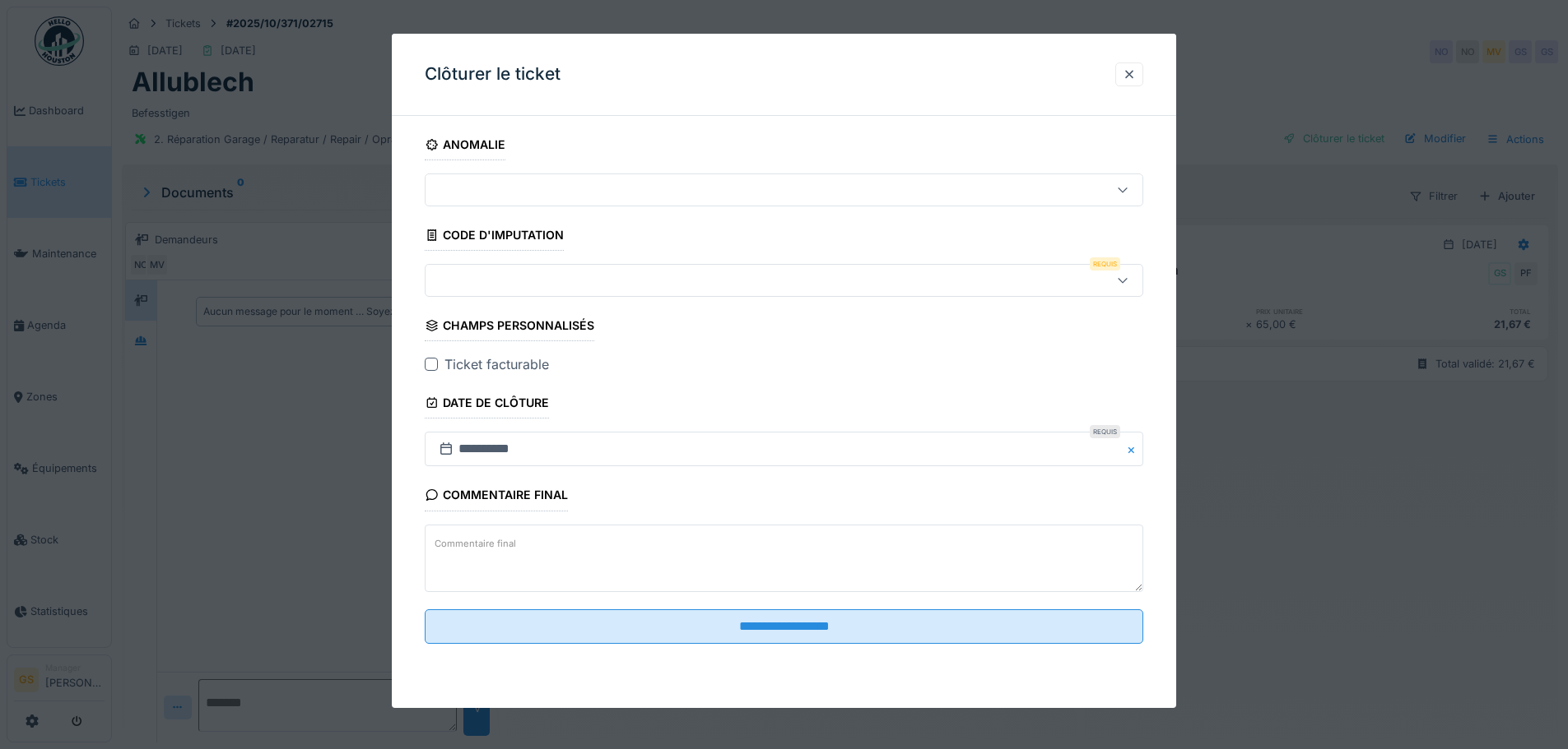
click at [469, 261] on fieldset "**********" at bounding box center [784, 393] width 719 height 528
click at [469, 271] on div at bounding box center [742, 280] width 620 height 18
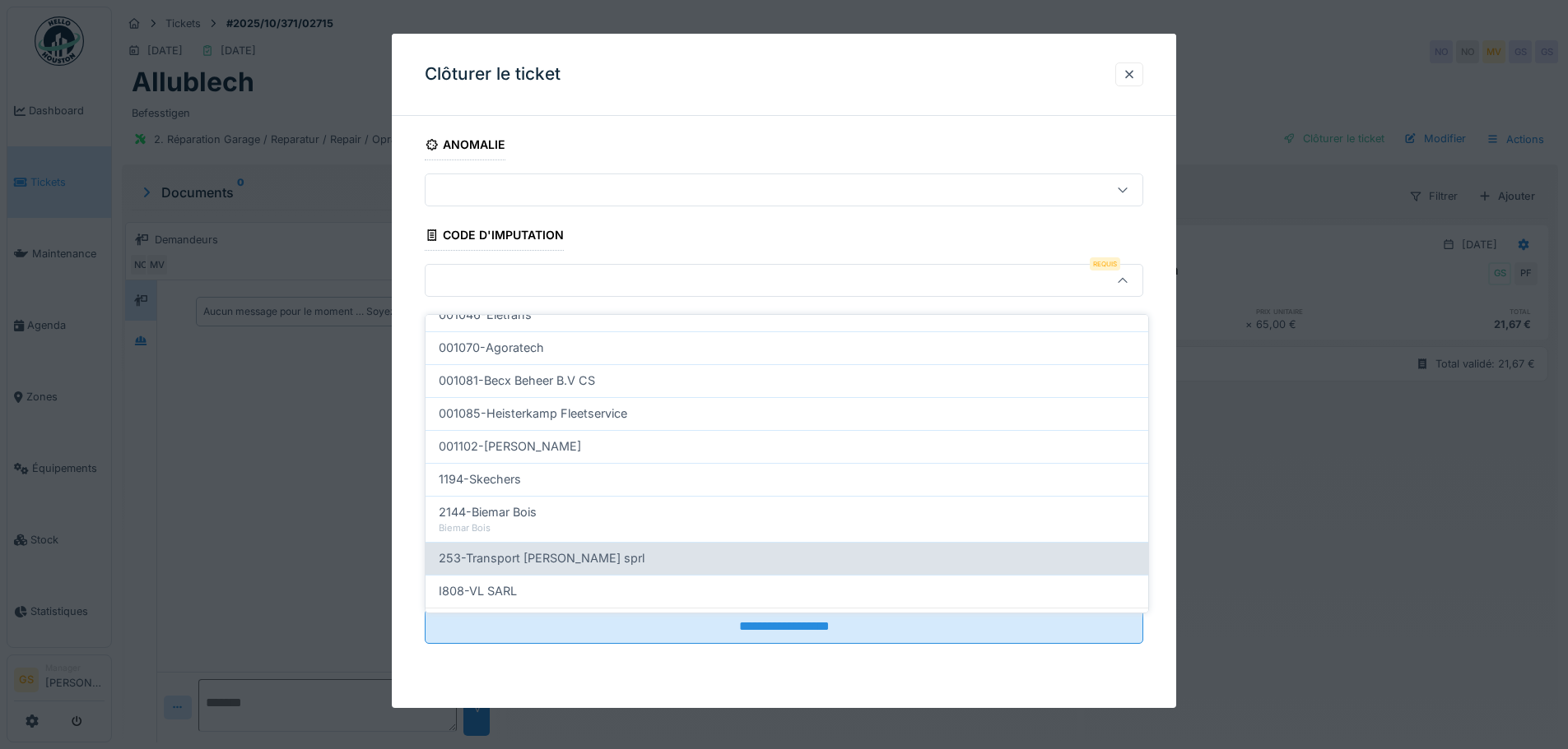
scroll to position [529, 0]
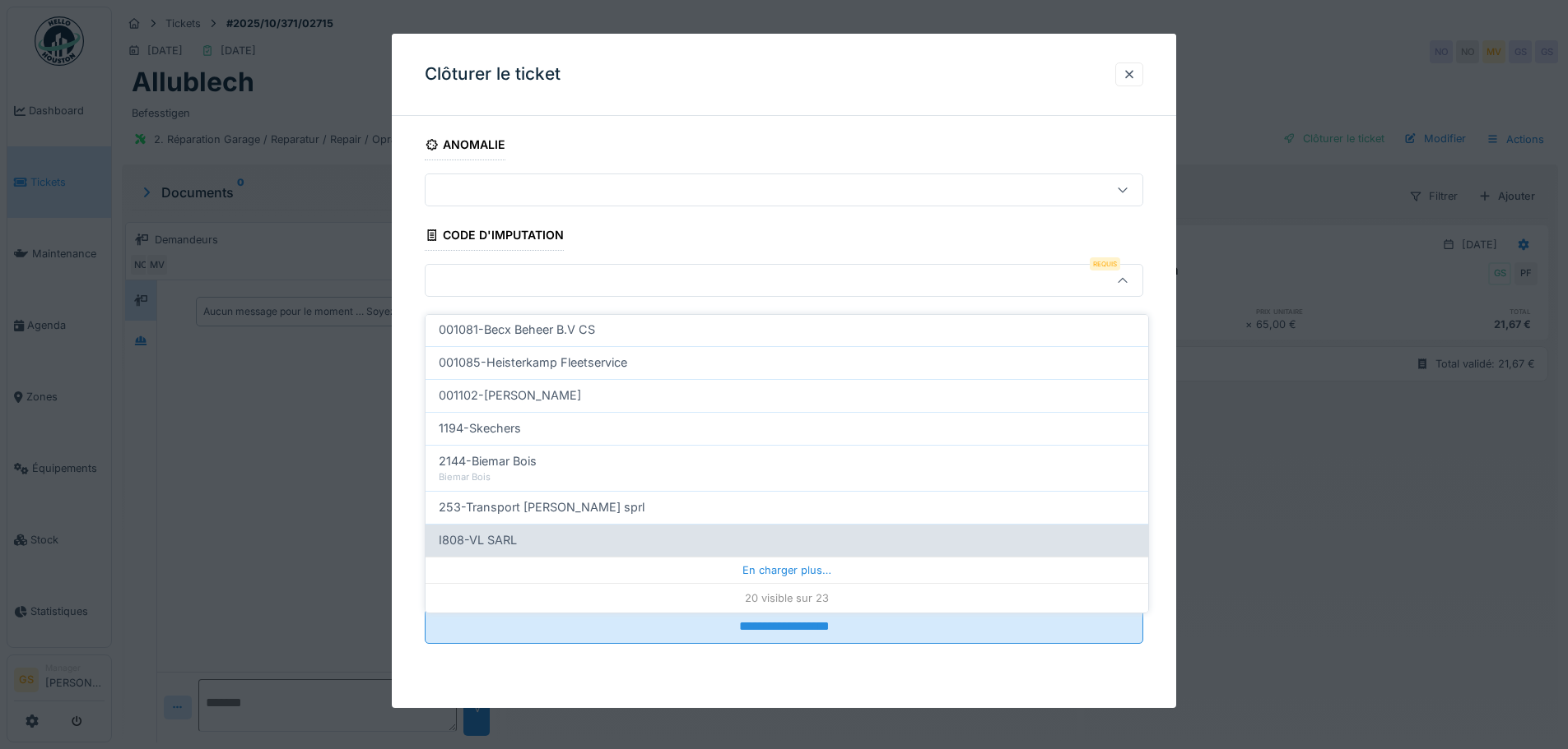
click at [490, 532] on span "I808-VL SARL" at bounding box center [478, 540] width 78 height 18
type input "***"
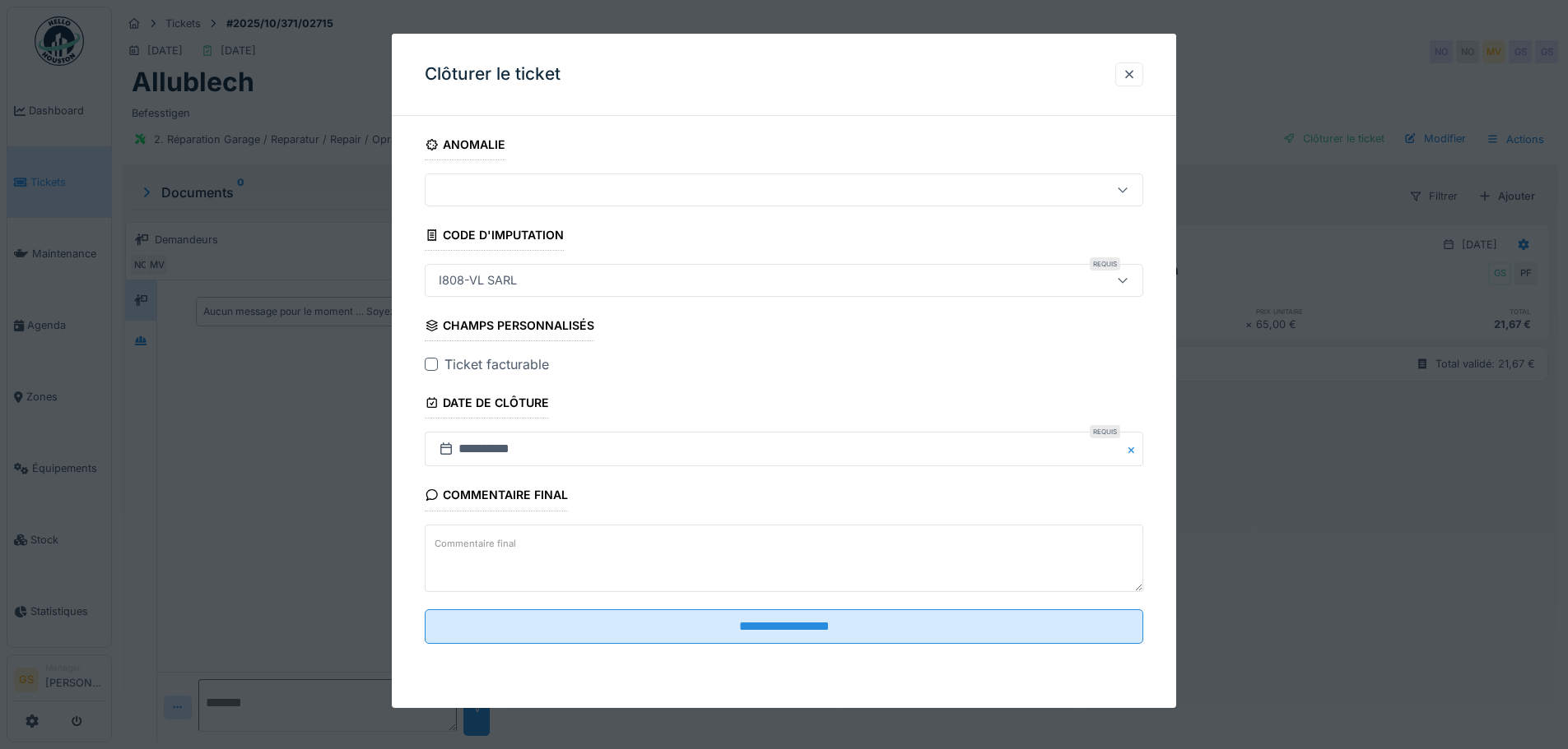
click at [430, 357] on div "Ticket facturable" at bounding box center [784, 364] width 719 height 20
click at [431, 368] on div at bounding box center [431, 365] width 13 height 13
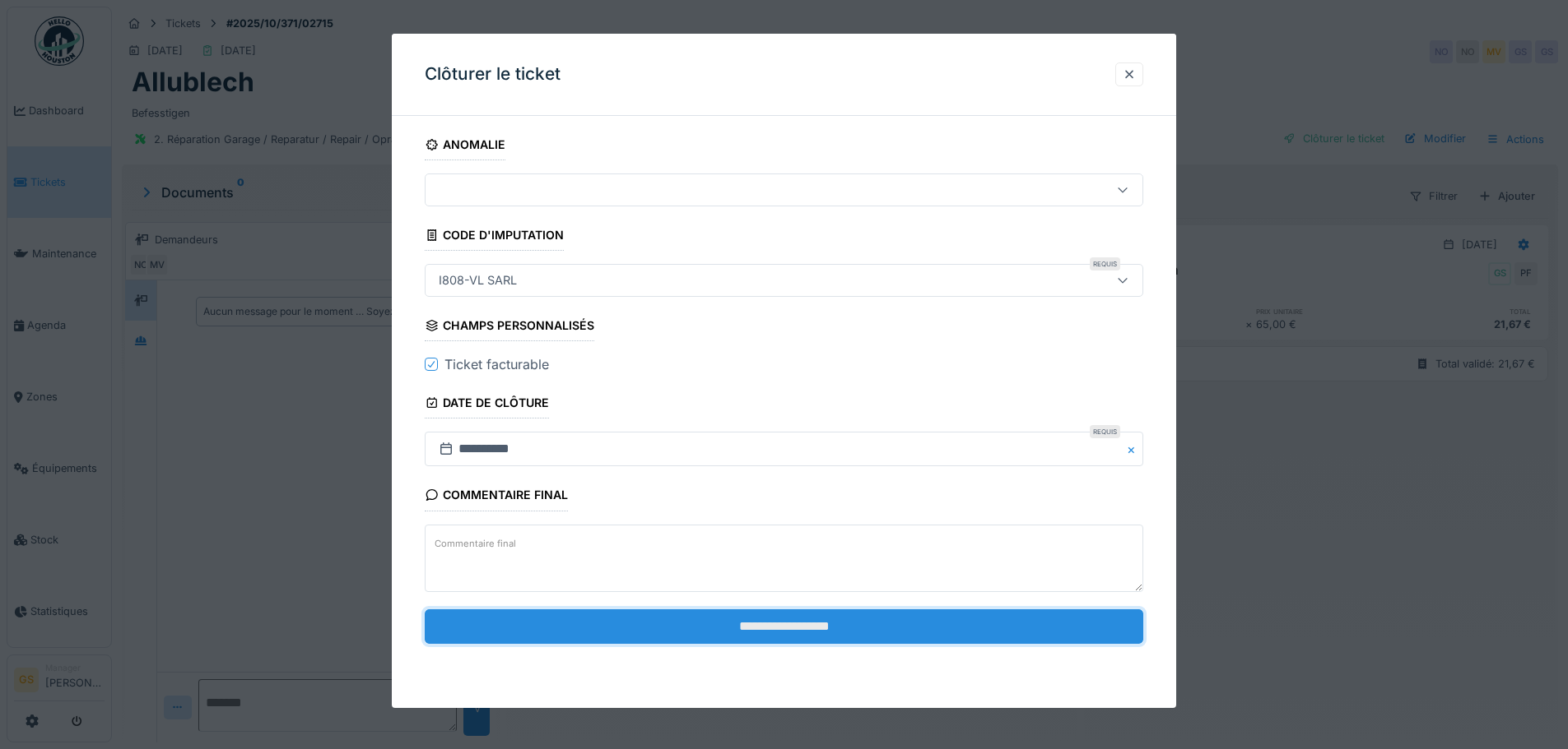
click at [670, 625] on input "**********" at bounding box center [784, 626] width 719 height 35
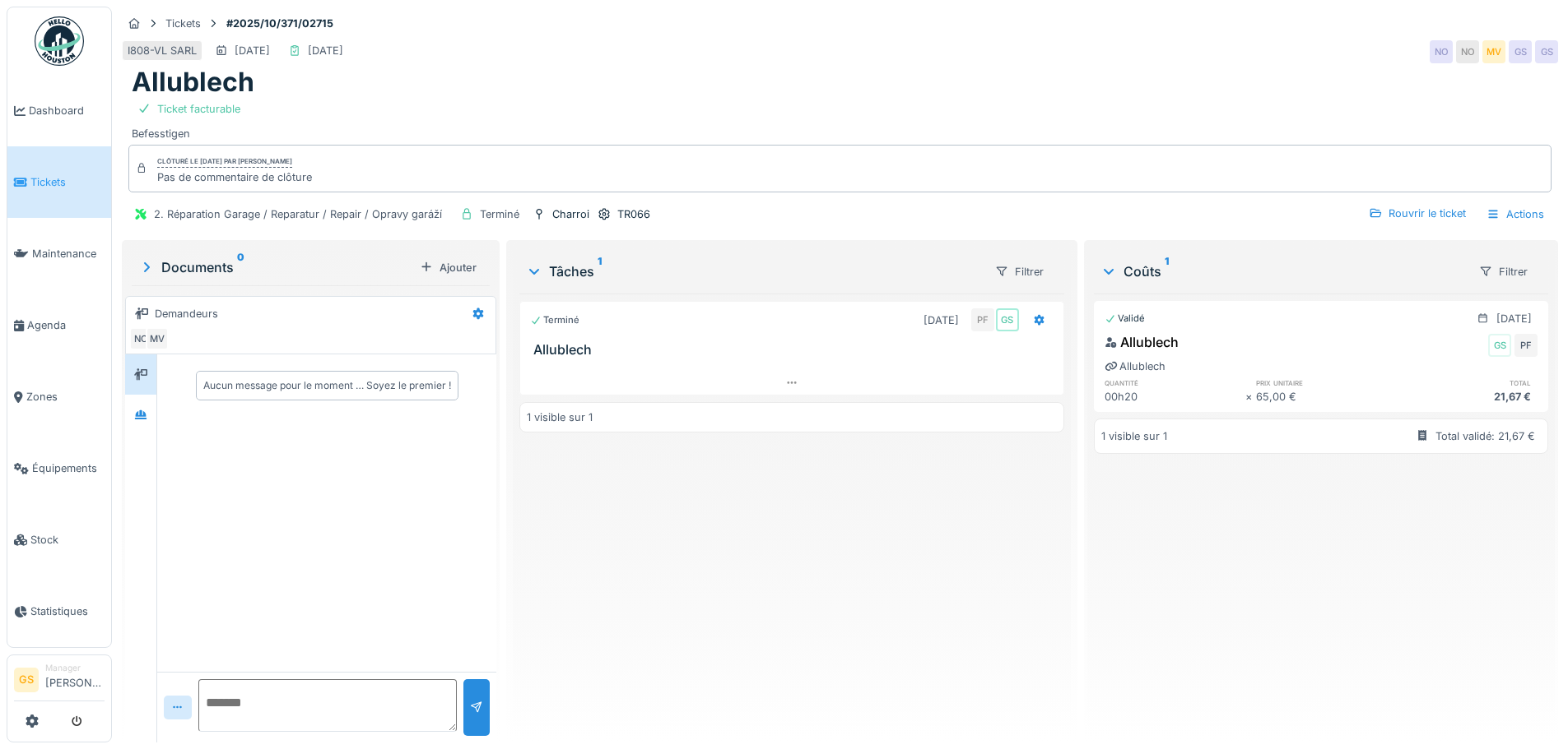
click at [32, 178] on span "Tickets" at bounding box center [67, 182] width 74 height 16
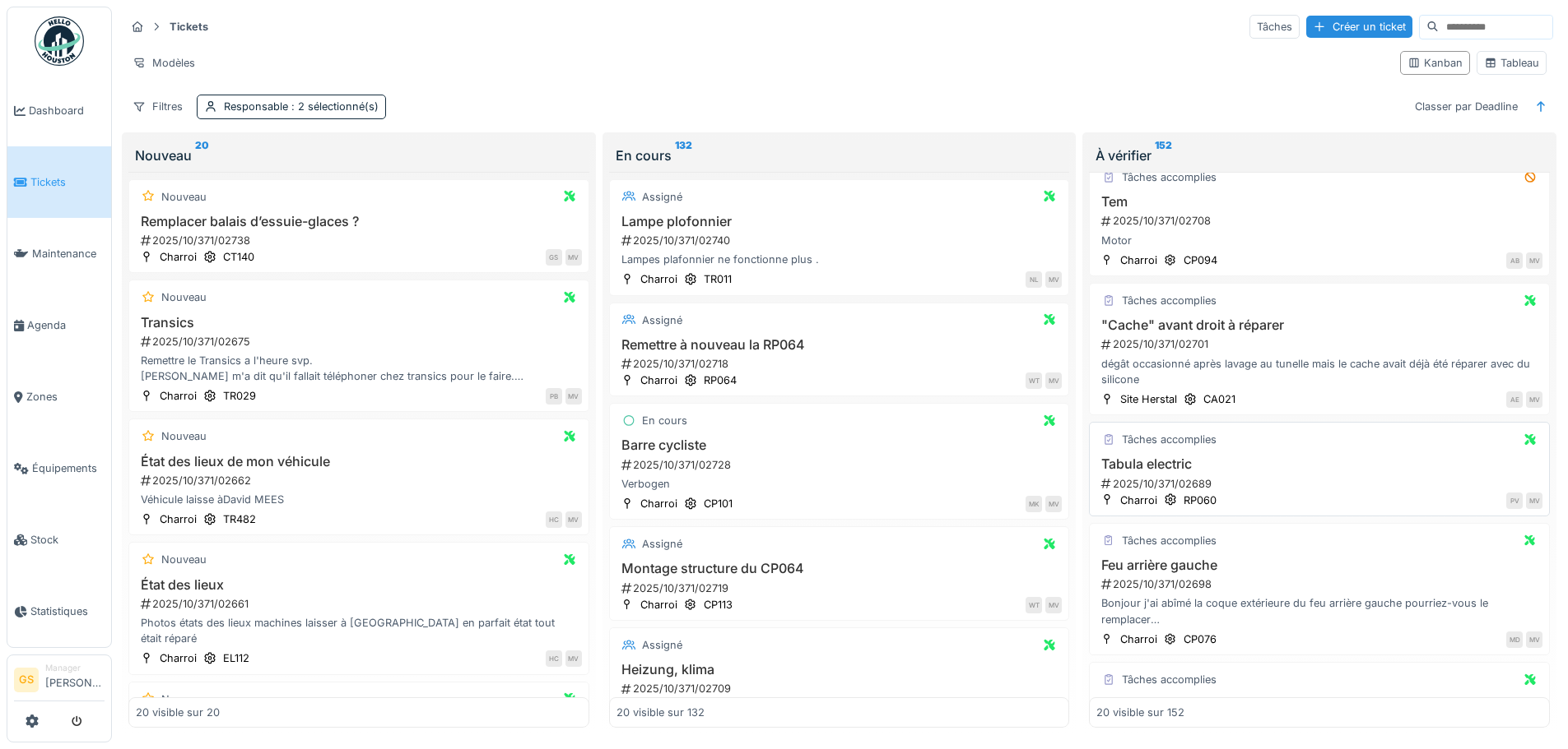
scroll to position [246, 0]
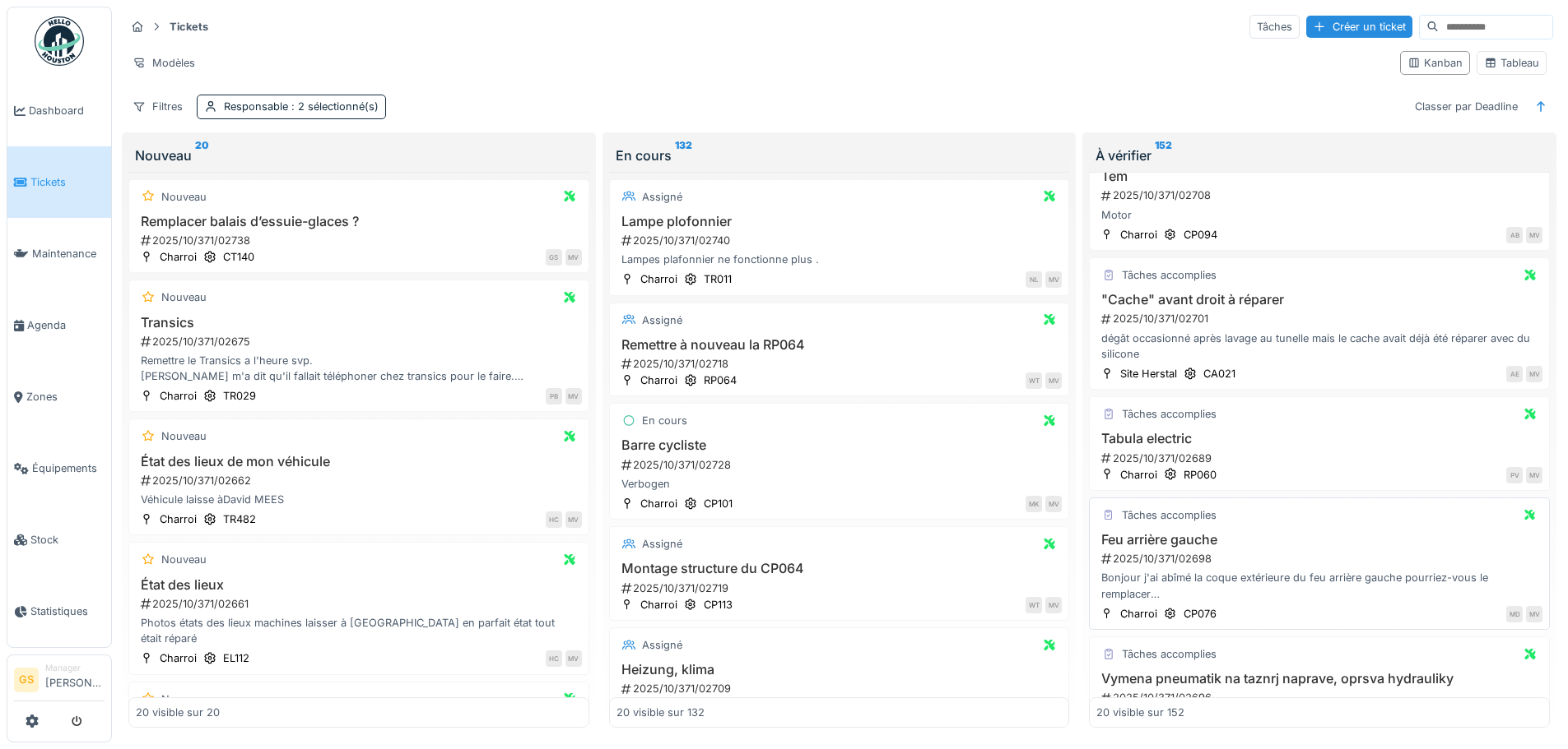
click at [1170, 558] on div "2025/10/371/02698" at bounding box center [1321, 559] width 442 height 16
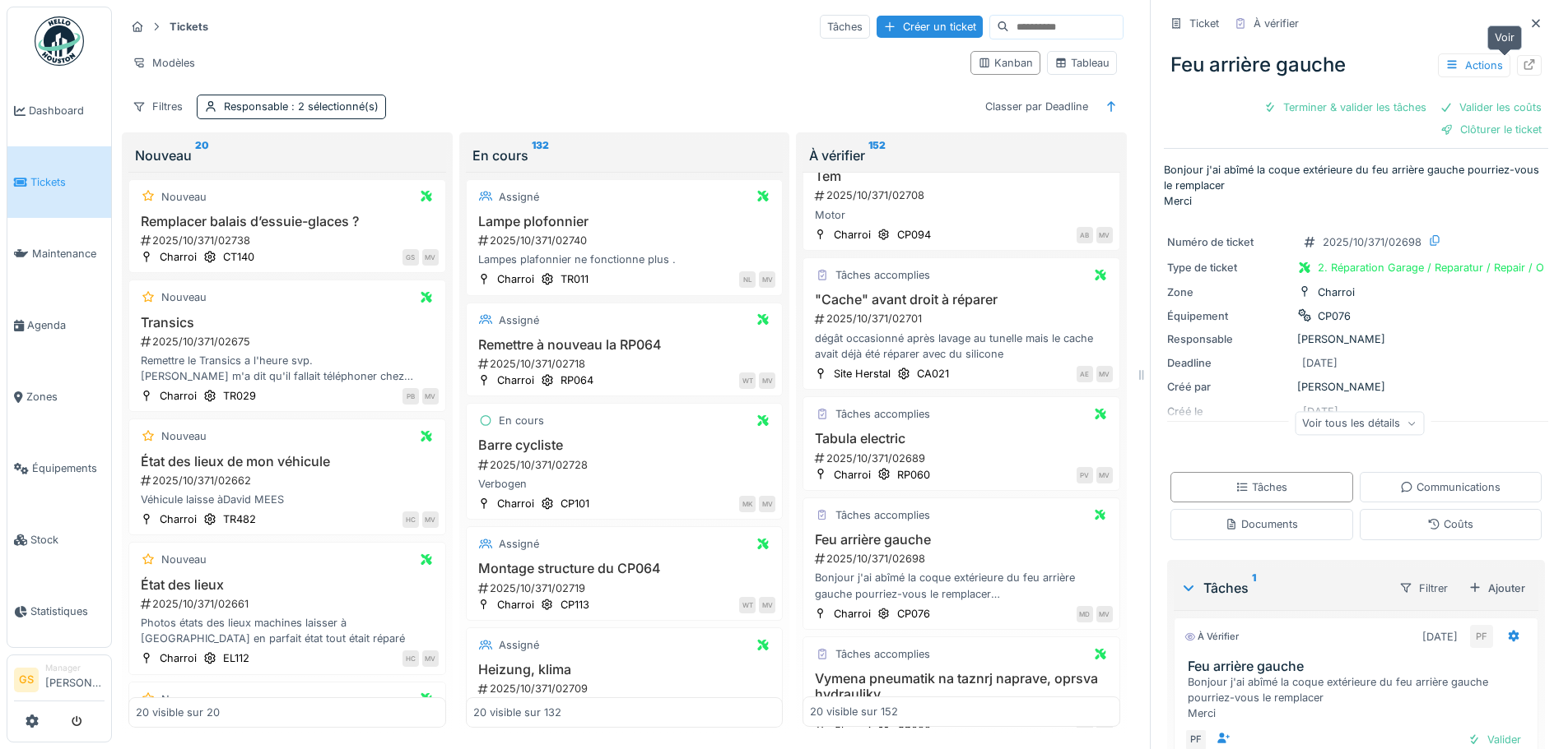
click at [1524, 64] on icon at bounding box center [1529, 63] width 10 height 10
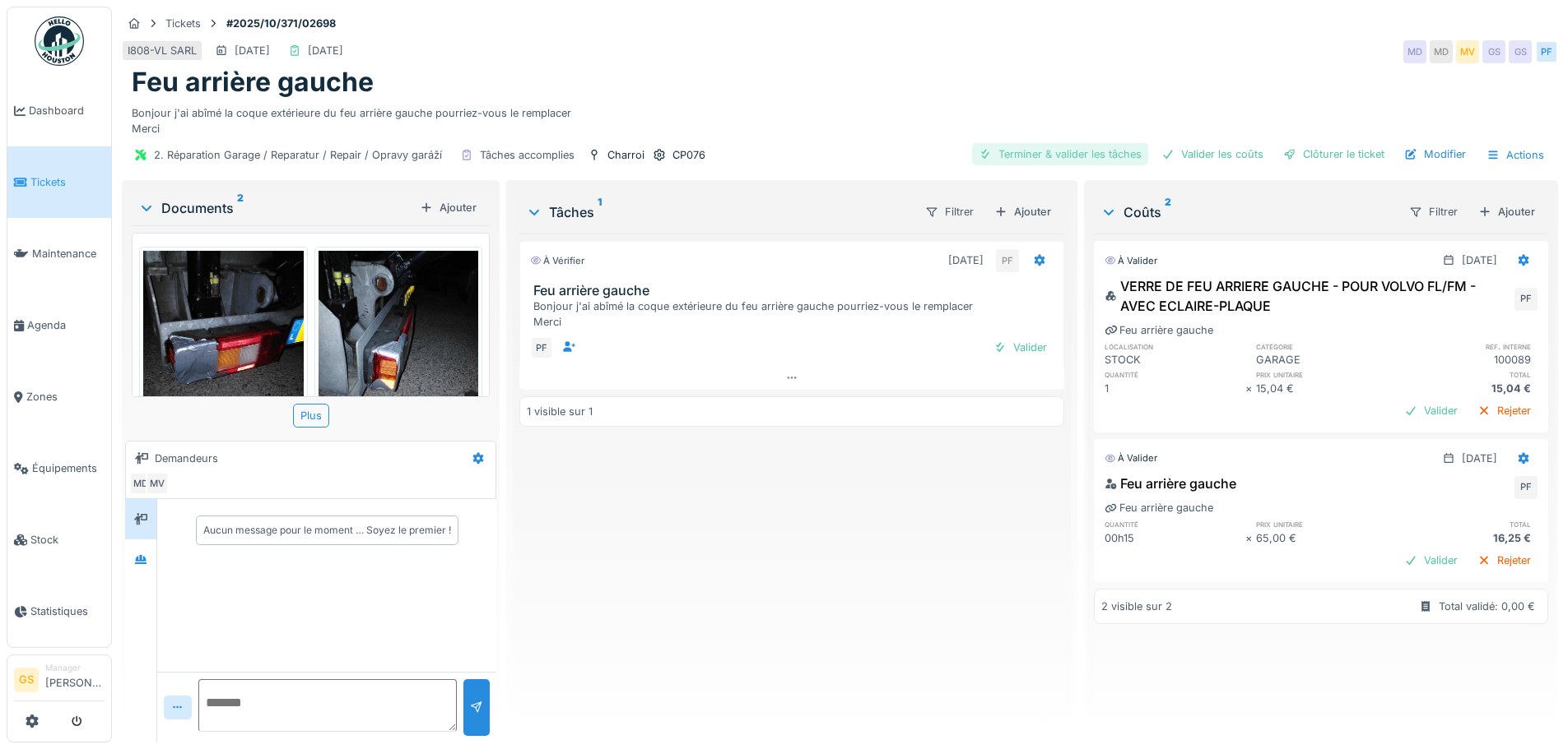
click at [1088, 158] on div "Terminer & valider les tâches" at bounding box center [1059, 154] width 176 height 22
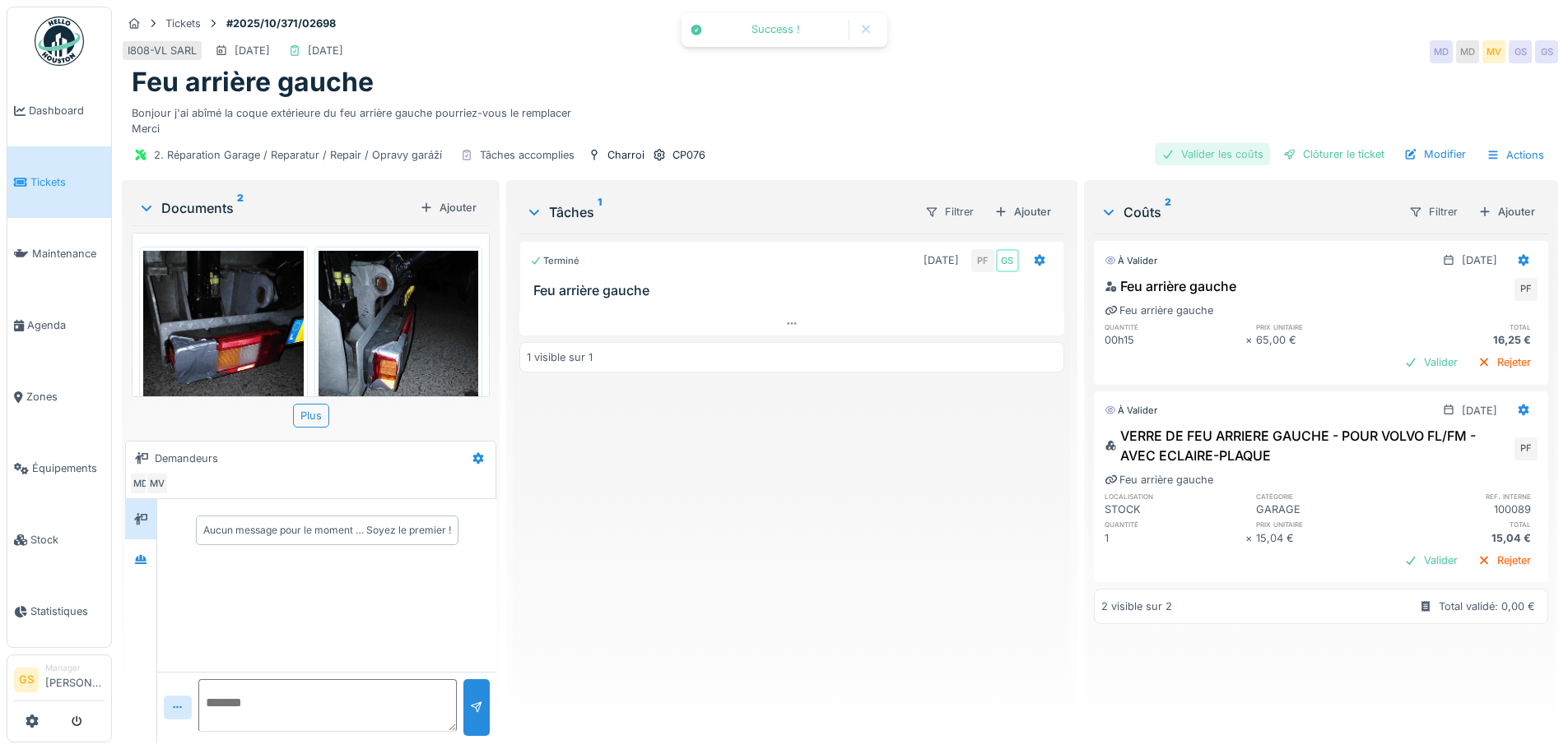
click at [1178, 152] on div "Valider les coûts" at bounding box center [1211, 154] width 115 height 22
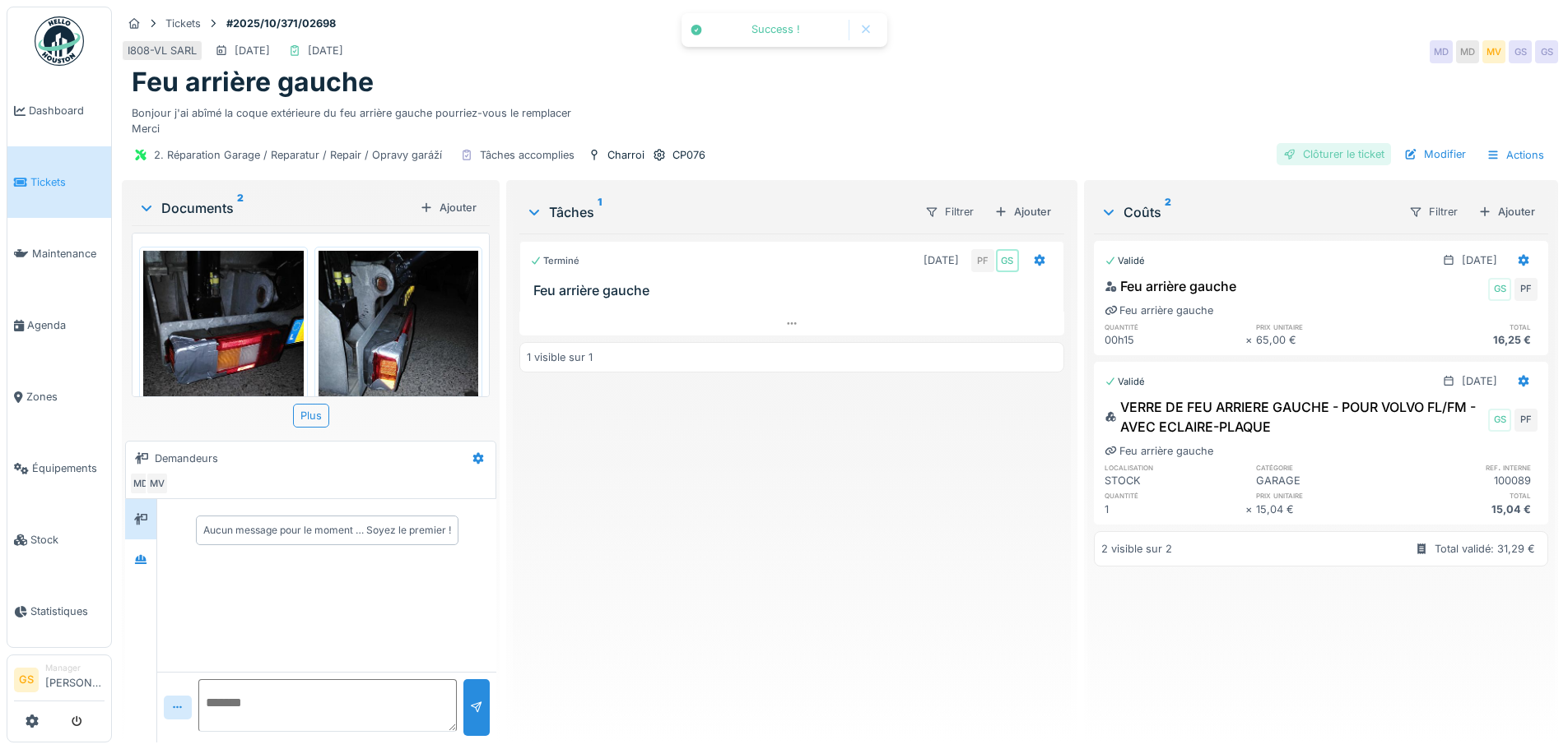
click at [1309, 156] on div "Clôturer le ticket" at bounding box center [1333, 154] width 115 height 22
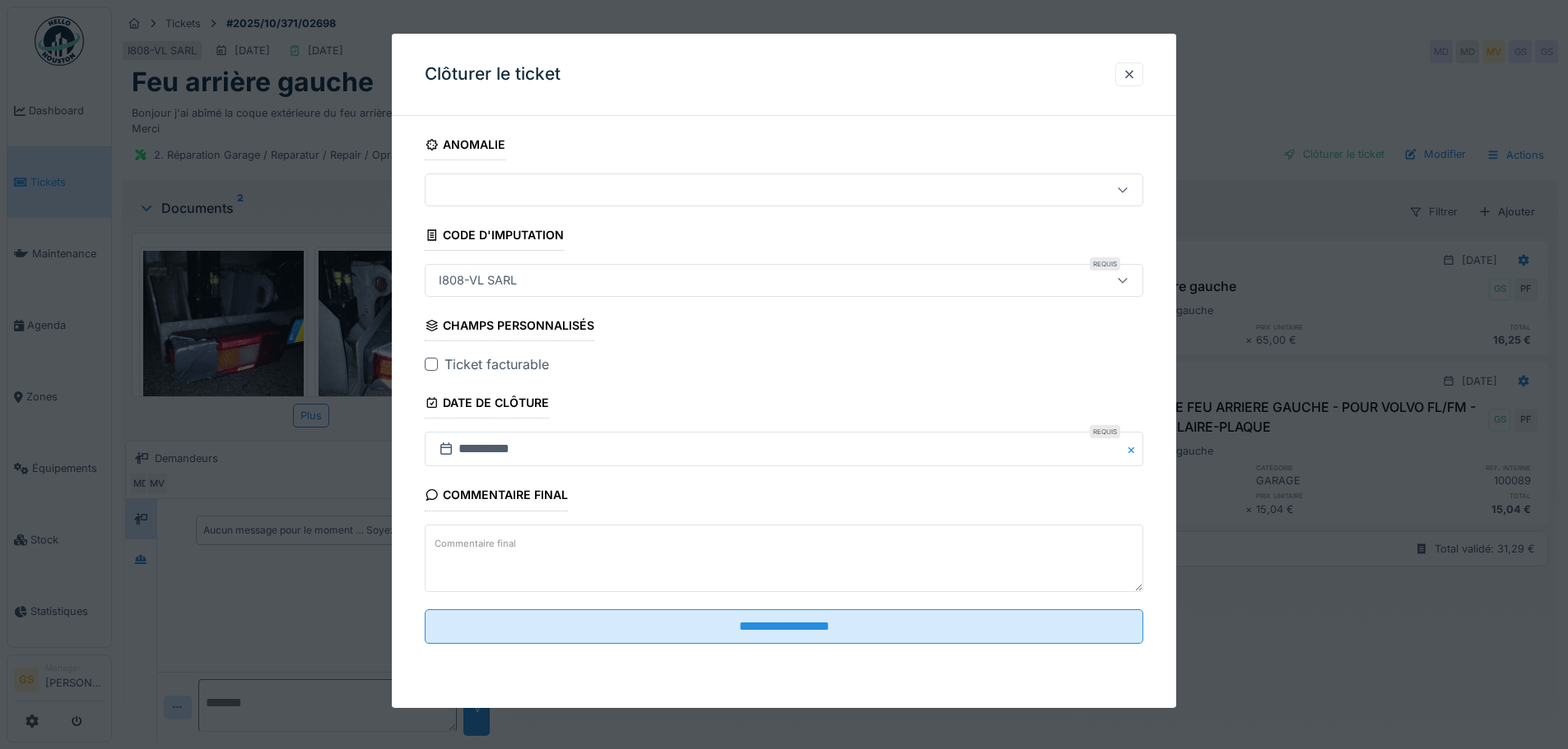
click at [432, 358] on div at bounding box center [431, 365] width 13 height 13
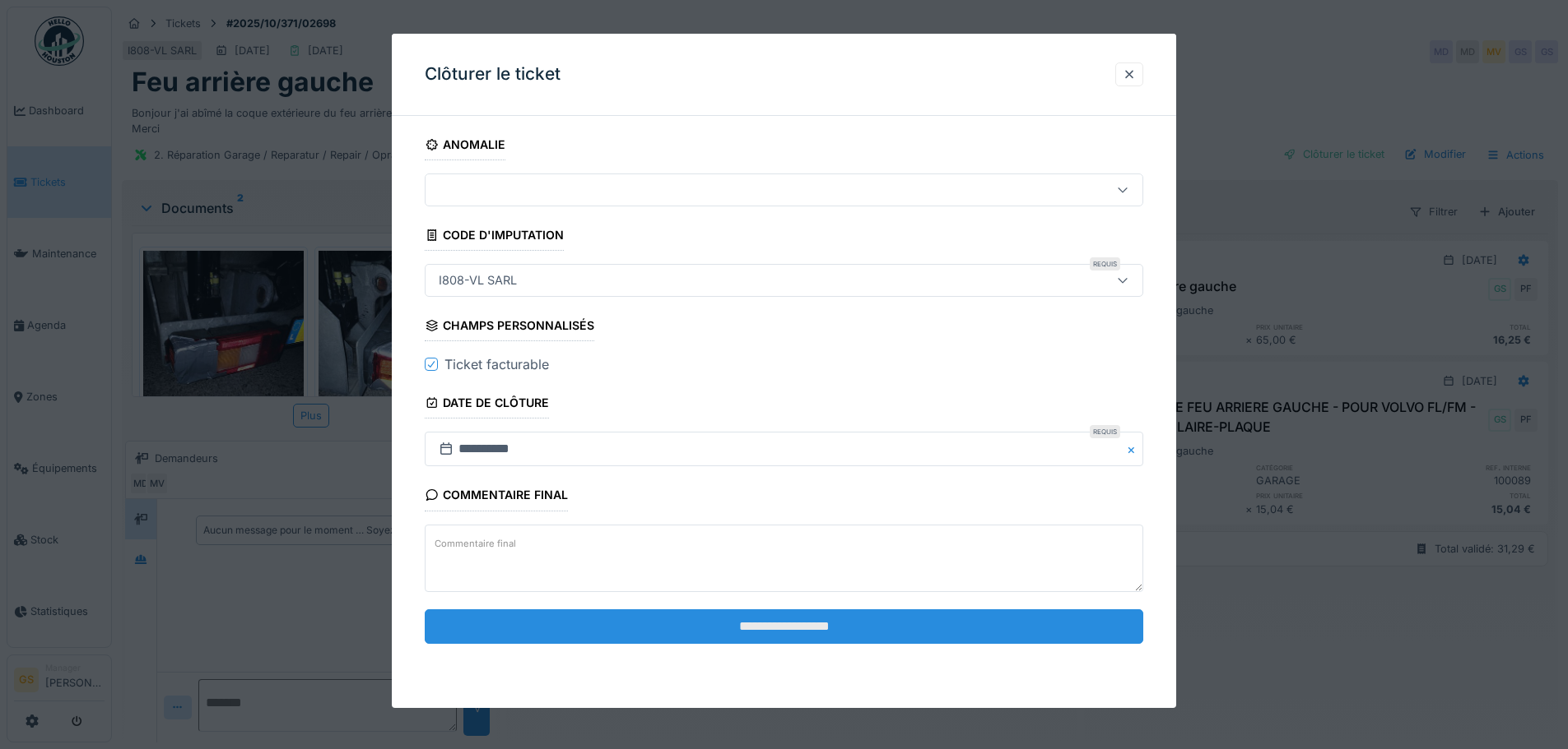
click at [726, 629] on input "**********" at bounding box center [784, 626] width 719 height 35
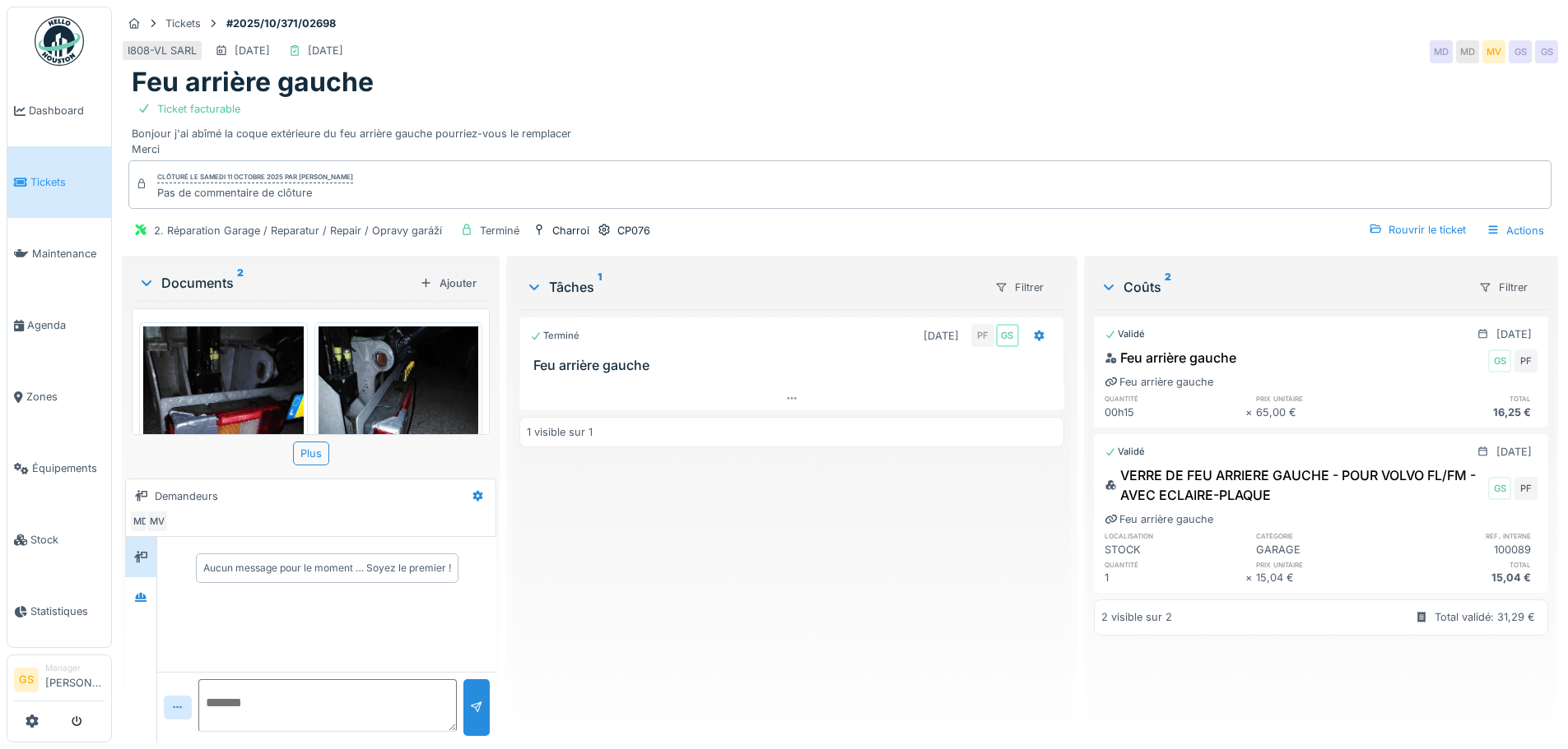
click at [66, 182] on span "Tickets" at bounding box center [67, 182] width 74 height 16
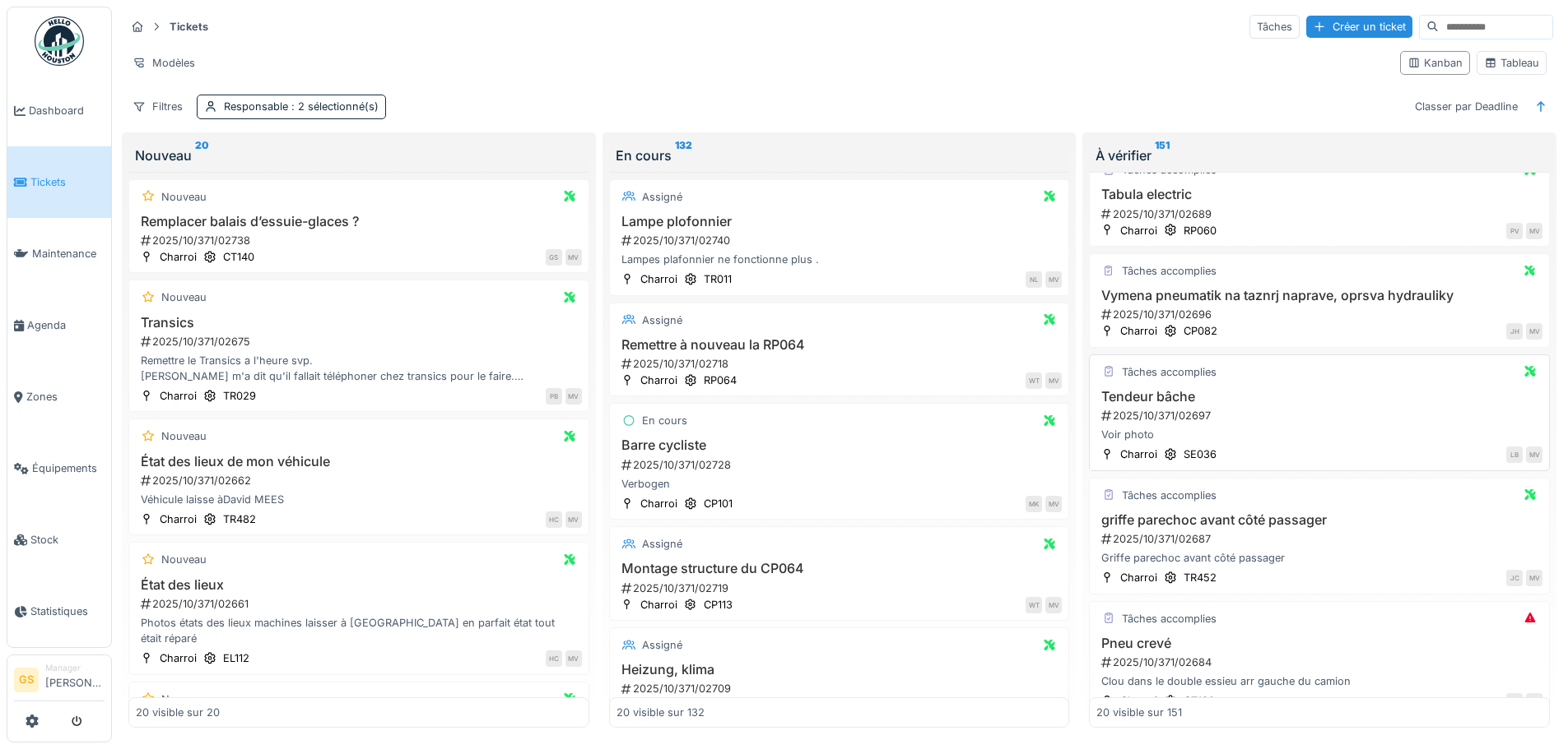
scroll to position [493, 0]
click at [1166, 413] on div "2025/10/371/02697" at bounding box center [1321, 413] width 442 height 16
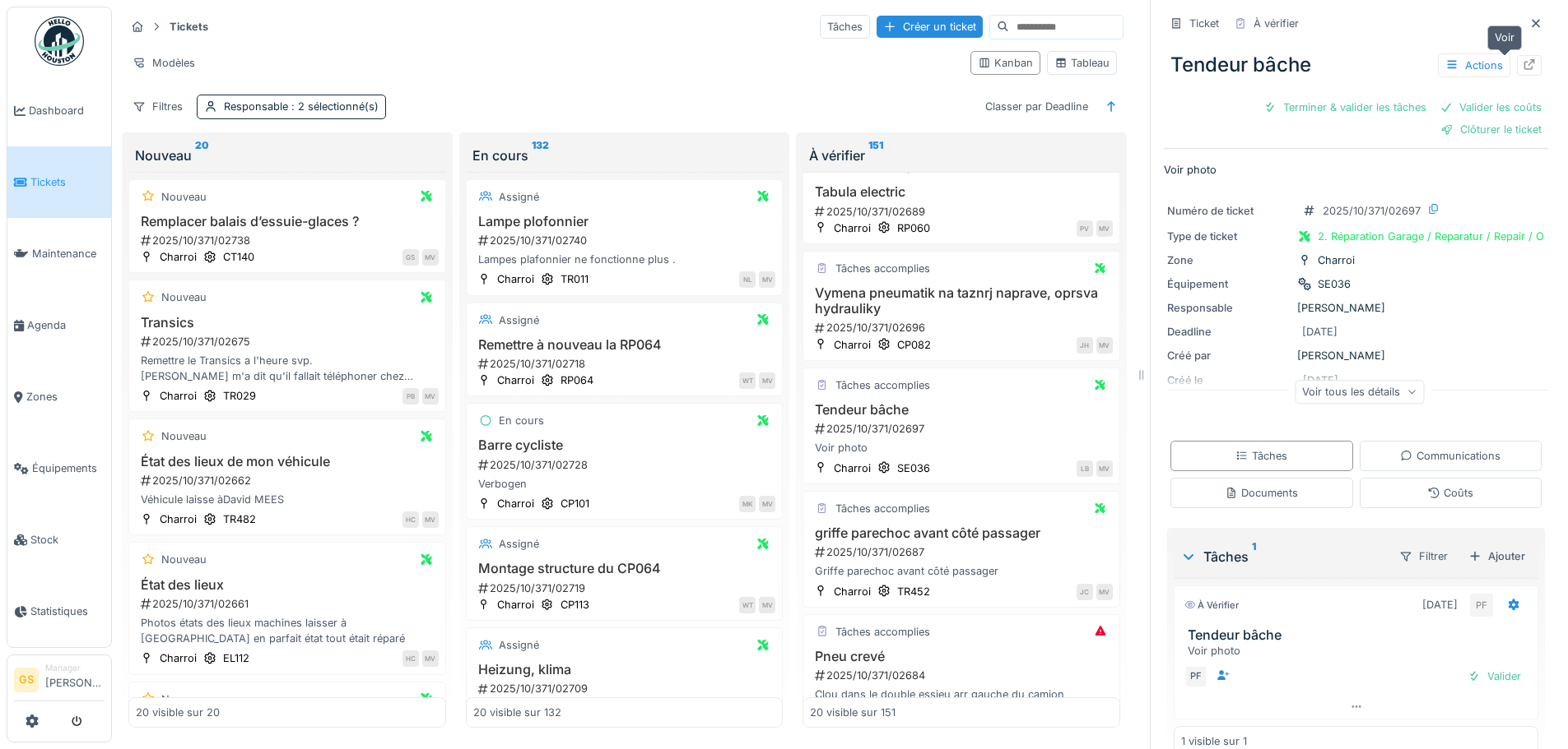
click at [1522, 66] on icon at bounding box center [1529, 63] width 13 height 10
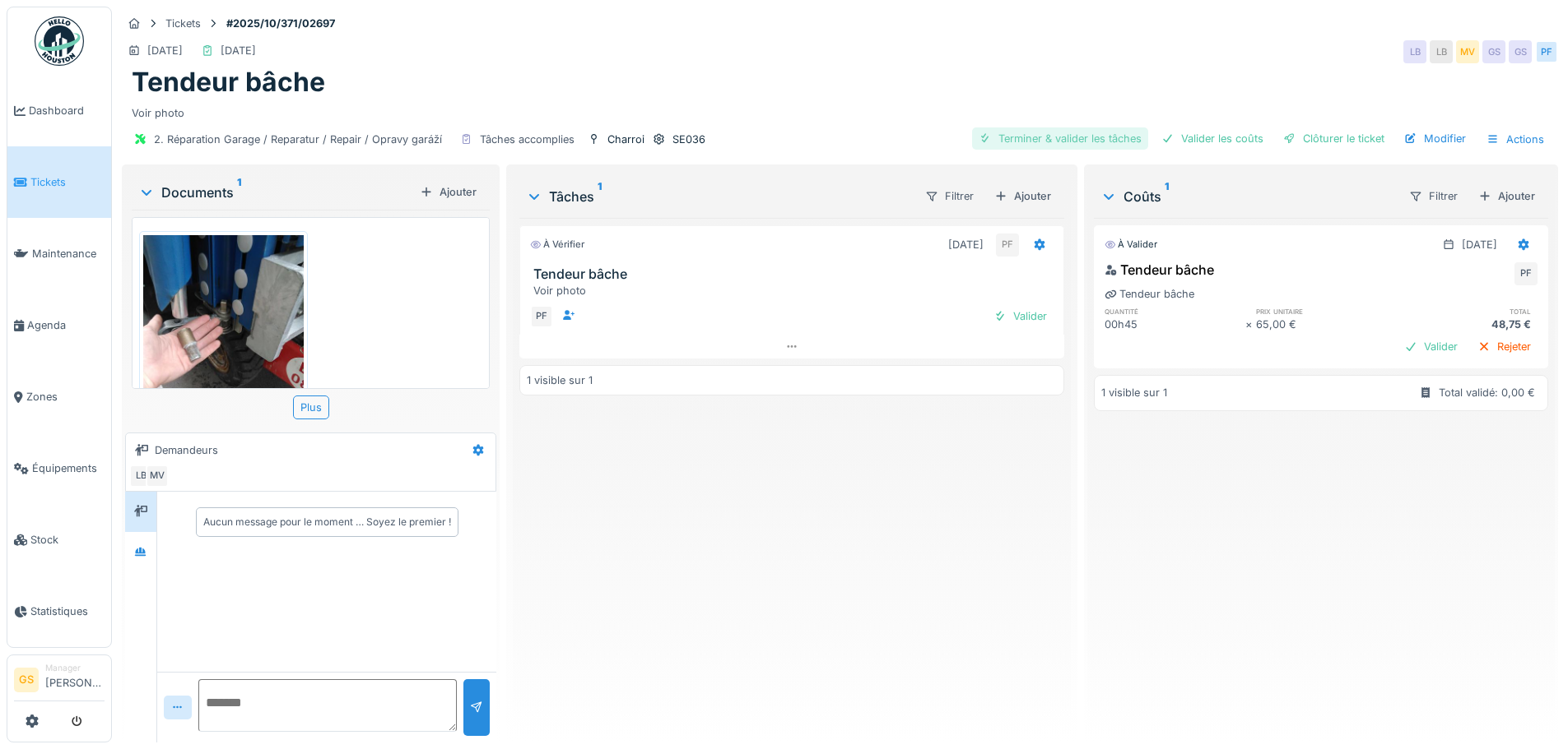
click at [1083, 137] on div "Terminer & valider les tâches" at bounding box center [1059, 139] width 176 height 22
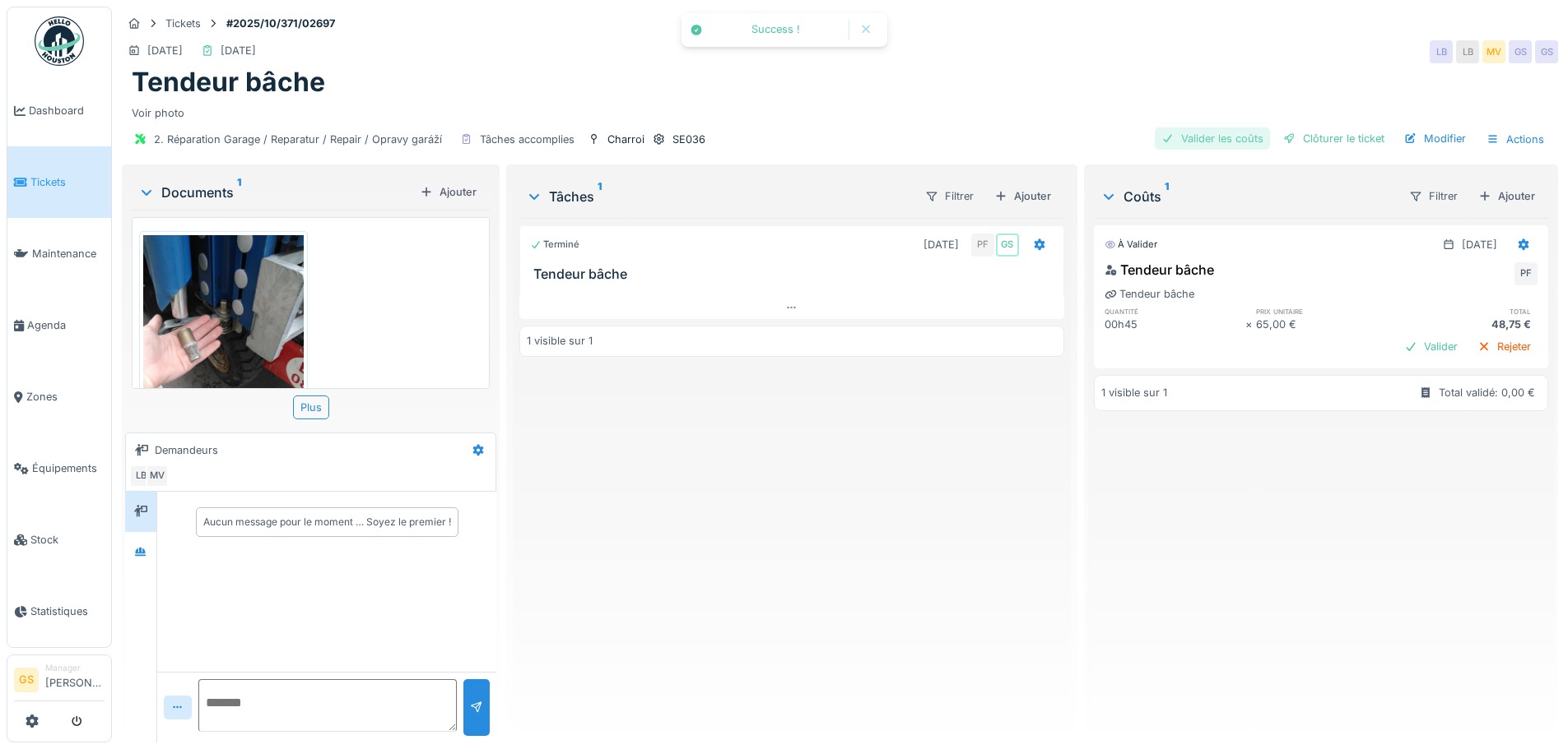
click at [1197, 133] on div "Valider les coûts" at bounding box center [1211, 139] width 115 height 22
click at [1324, 138] on div "Clôturer le ticket" at bounding box center [1333, 139] width 115 height 22
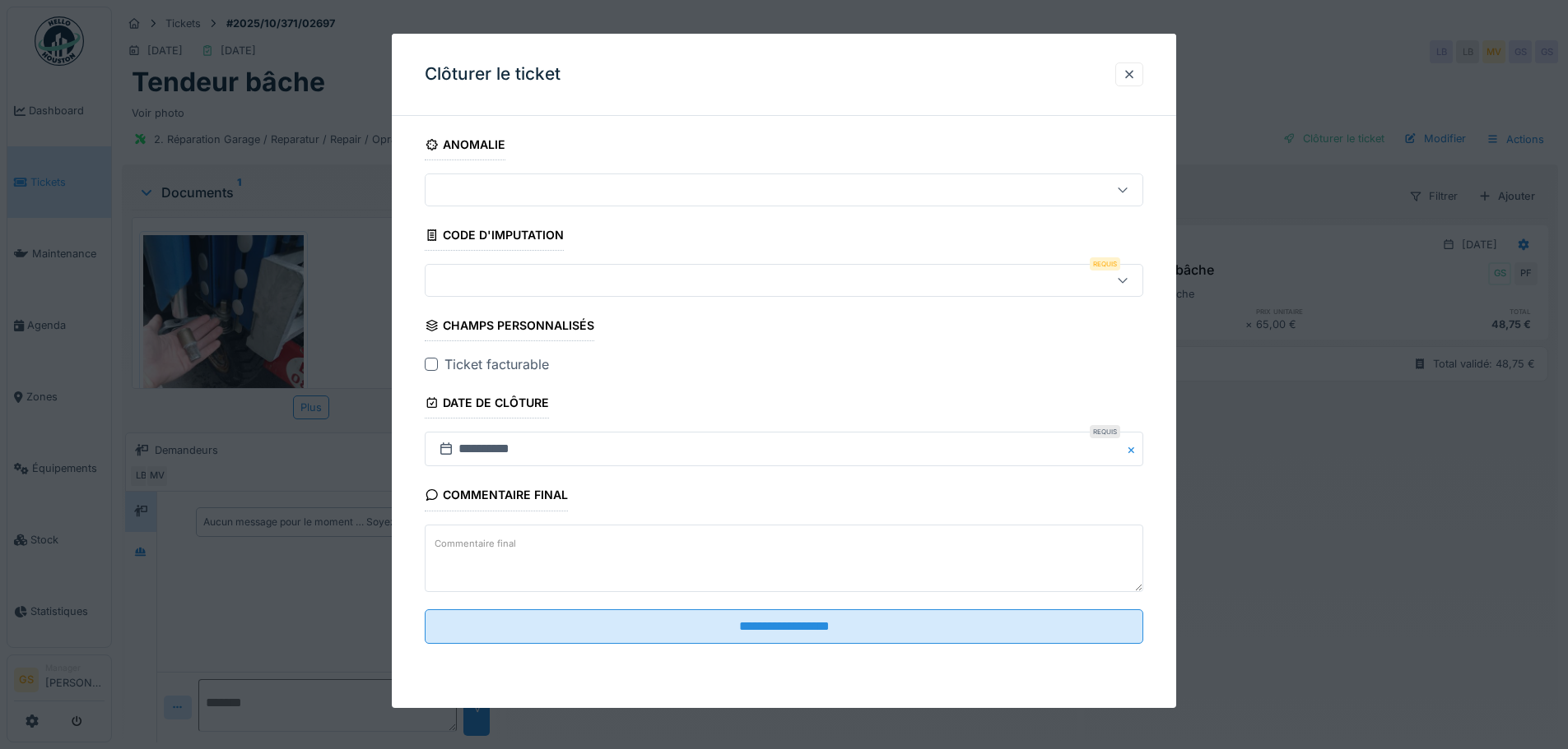
click at [480, 281] on div at bounding box center [742, 280] width 620 height 18
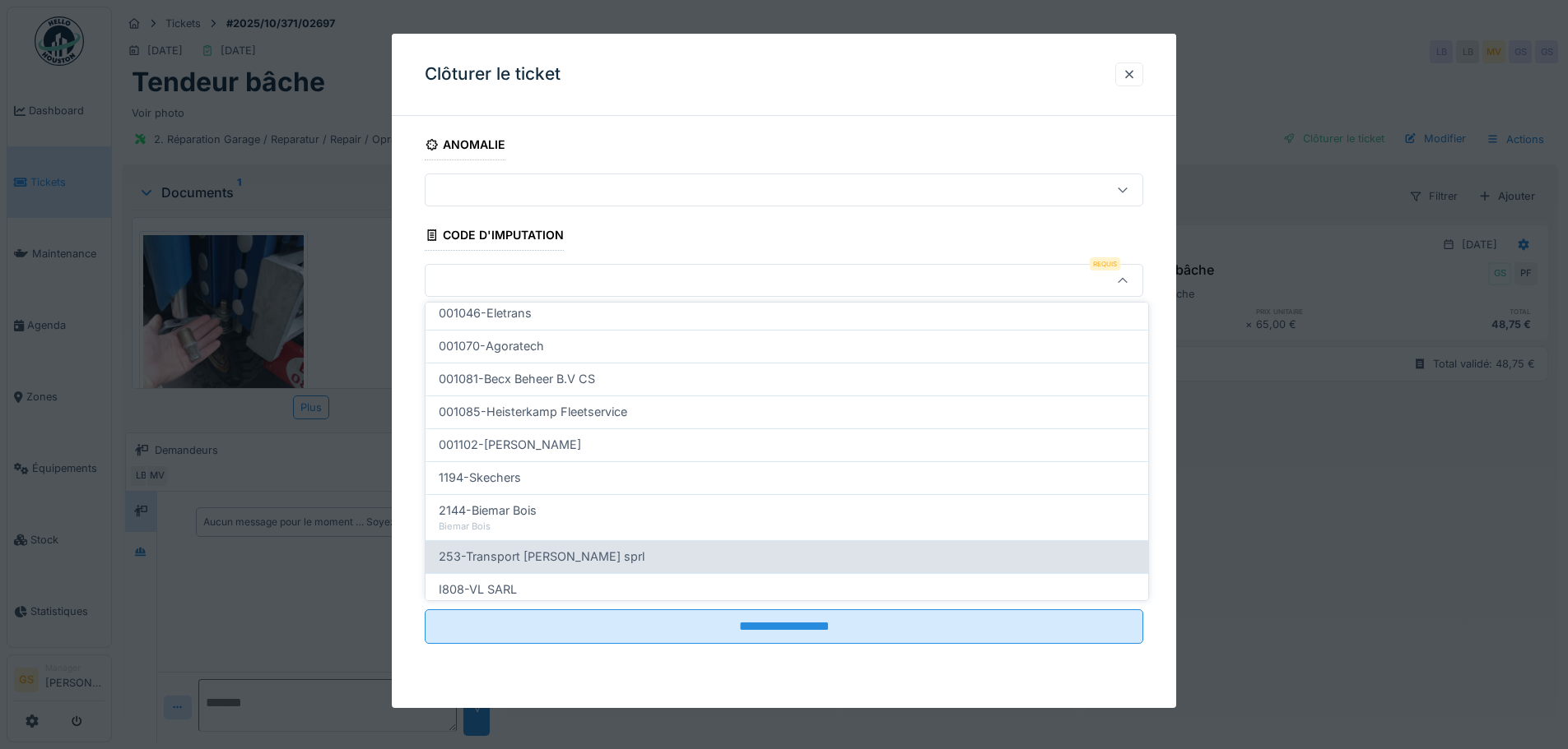
scroll to position [529, 0]
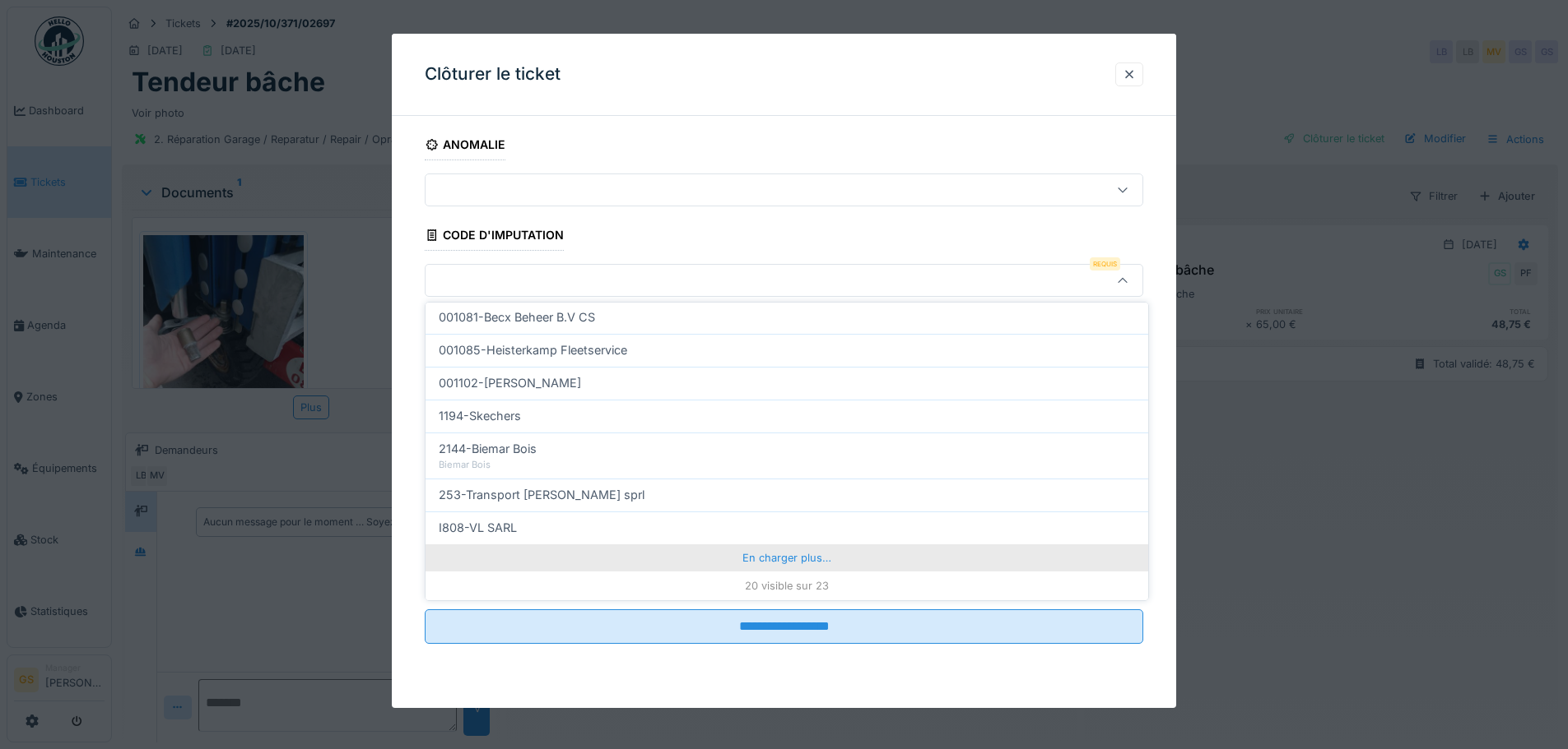
click at [792, 553] on div "En charger plus…" at bounding box center [787, 558] width 722 height 26
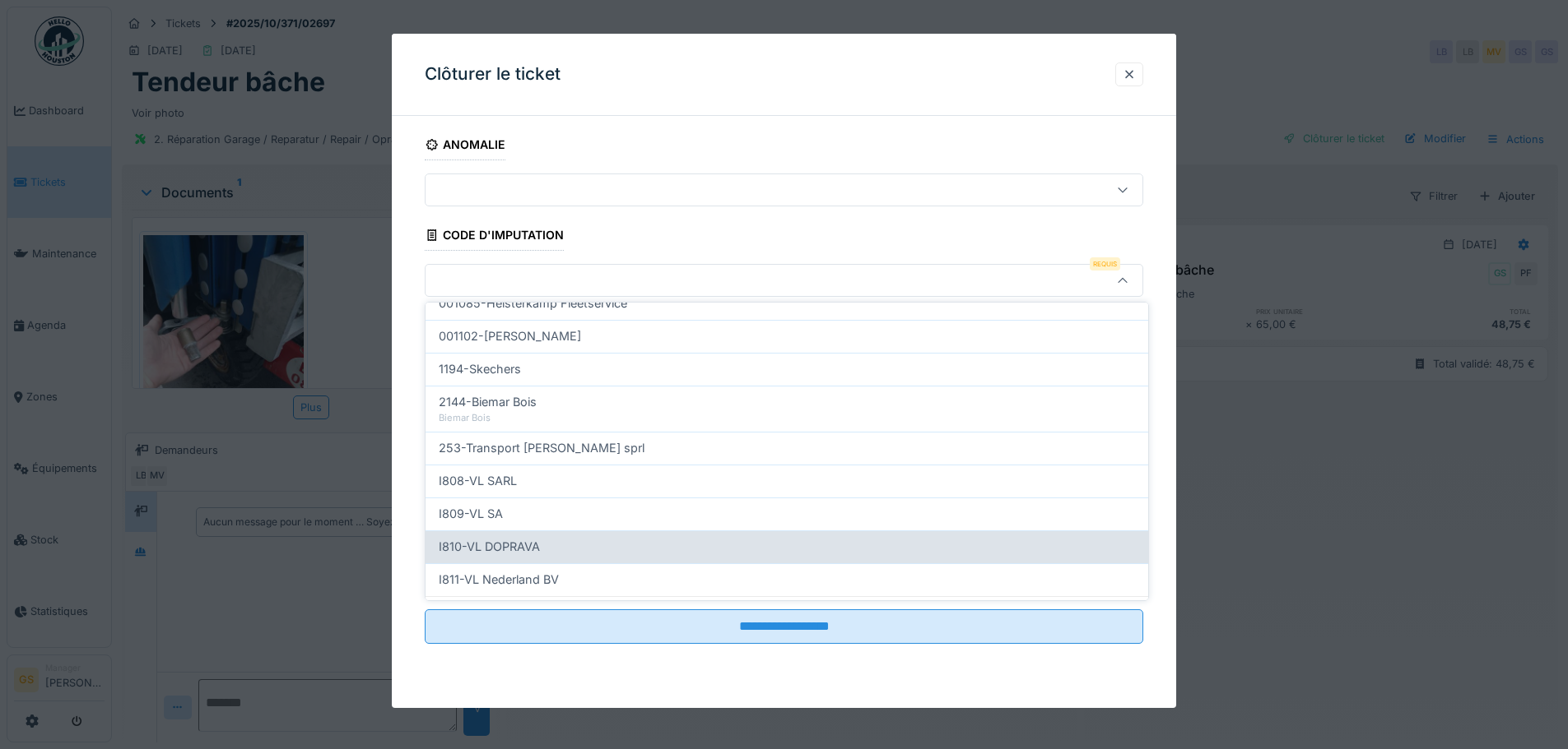
scroll to position [601, 0]
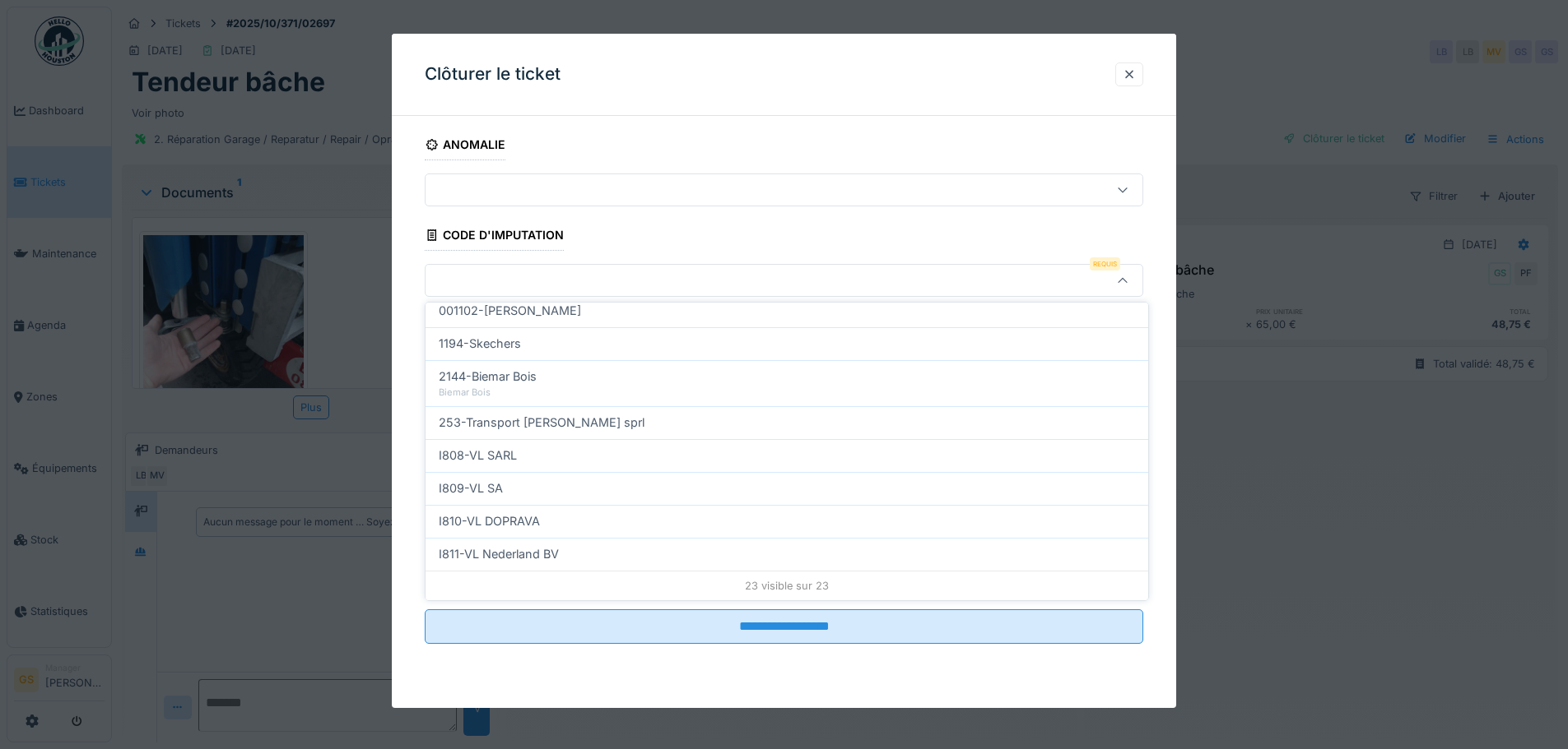
click at [476, 485] on span "I809-VL SA" at bounding box center [470, 488] width 64 height 18
type input "***"
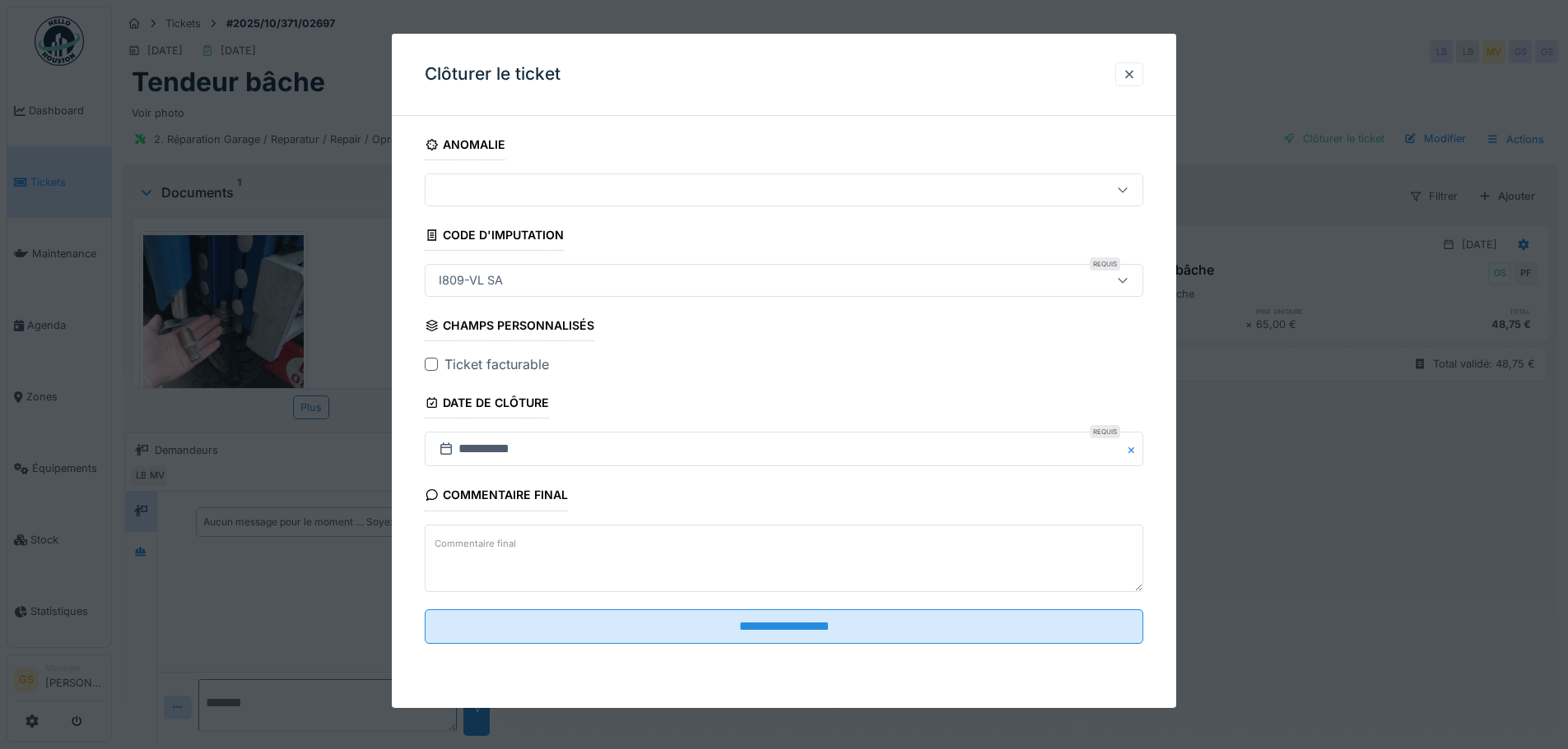
click at [428, 361] on div at bounding box center [431, 365] width 13 height 13
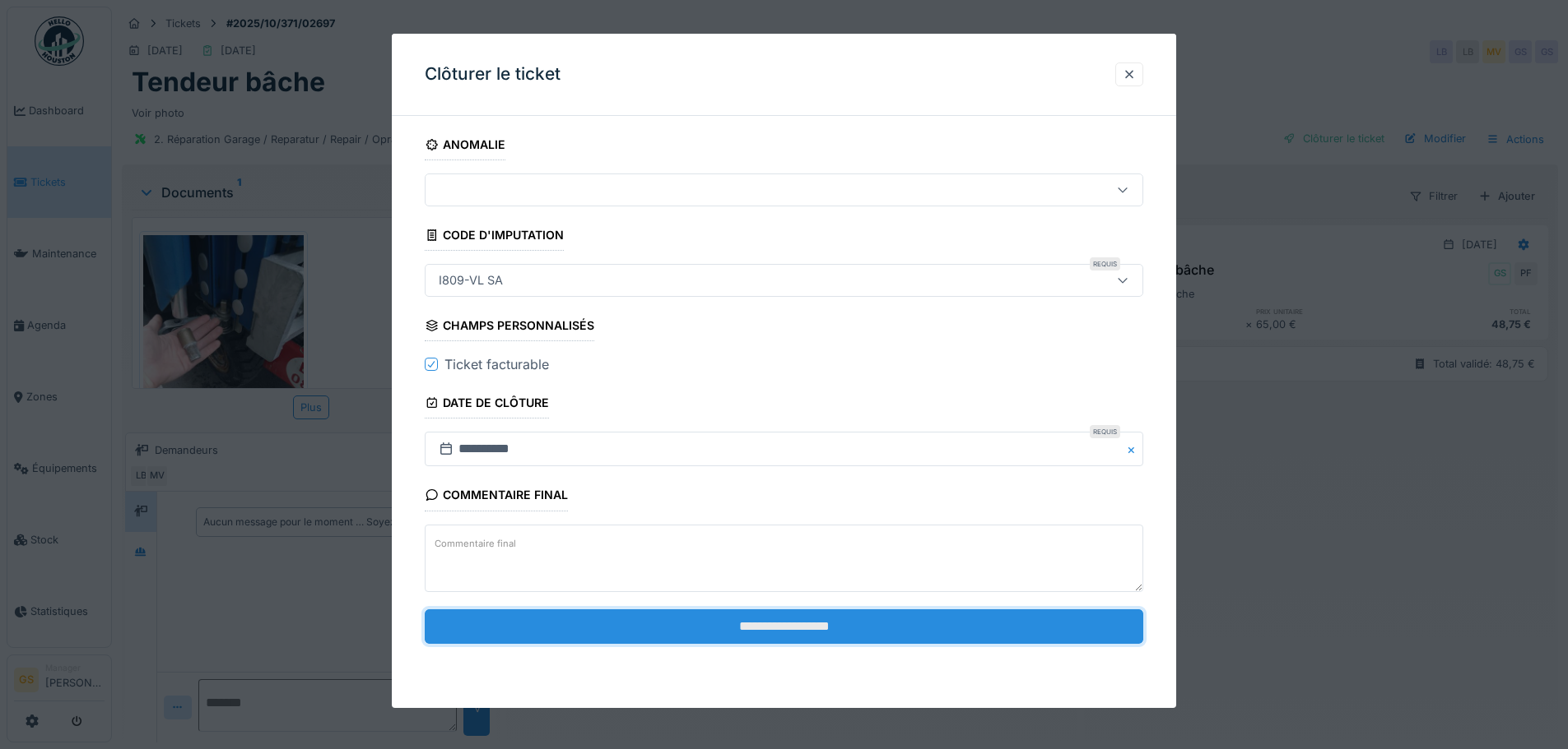
click at [776, 638] on input "**********" at bounding box center [784, 626] width 719 height 35
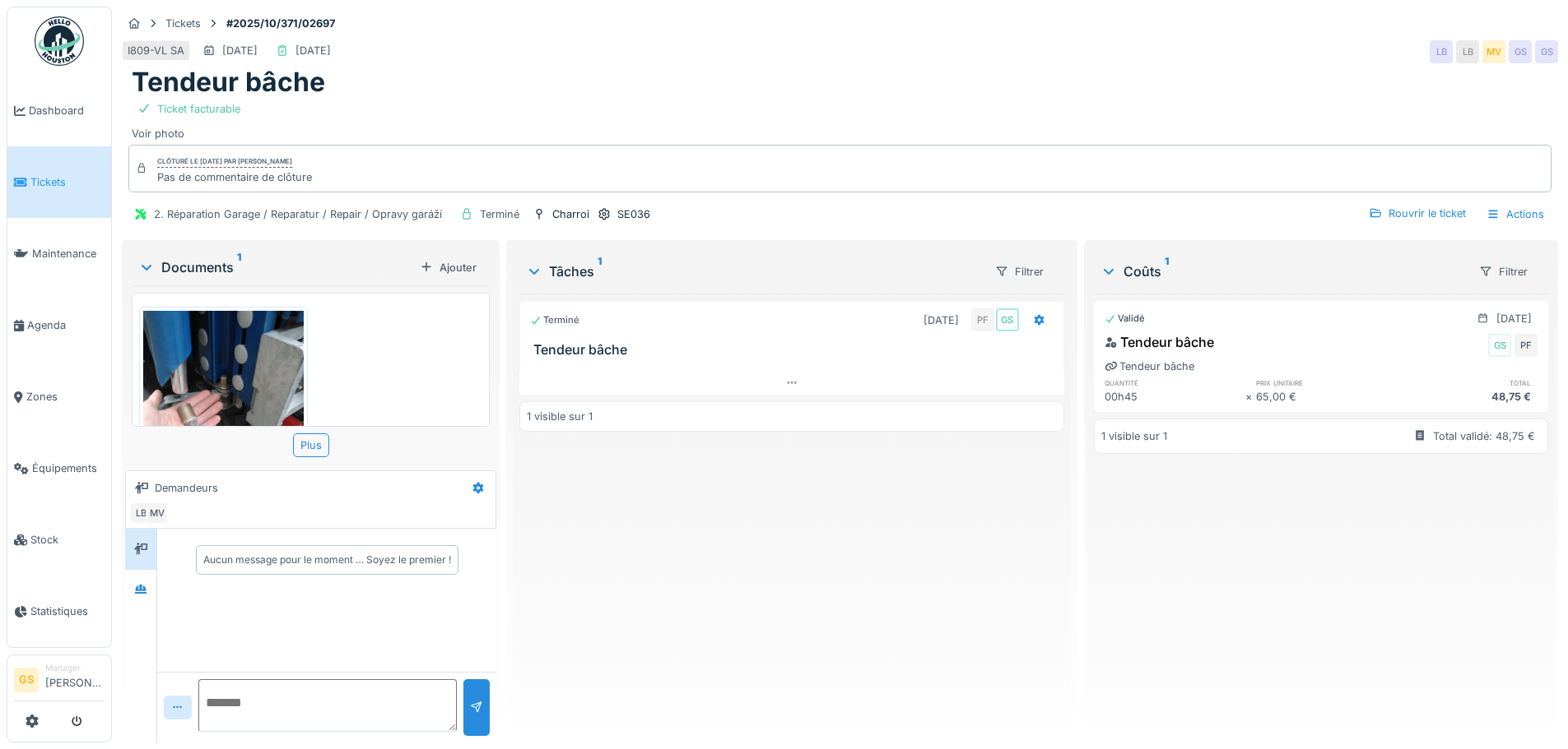
click at [28, 174] on li "Tickets" at bounding box center [59, 182] width 91 height 16
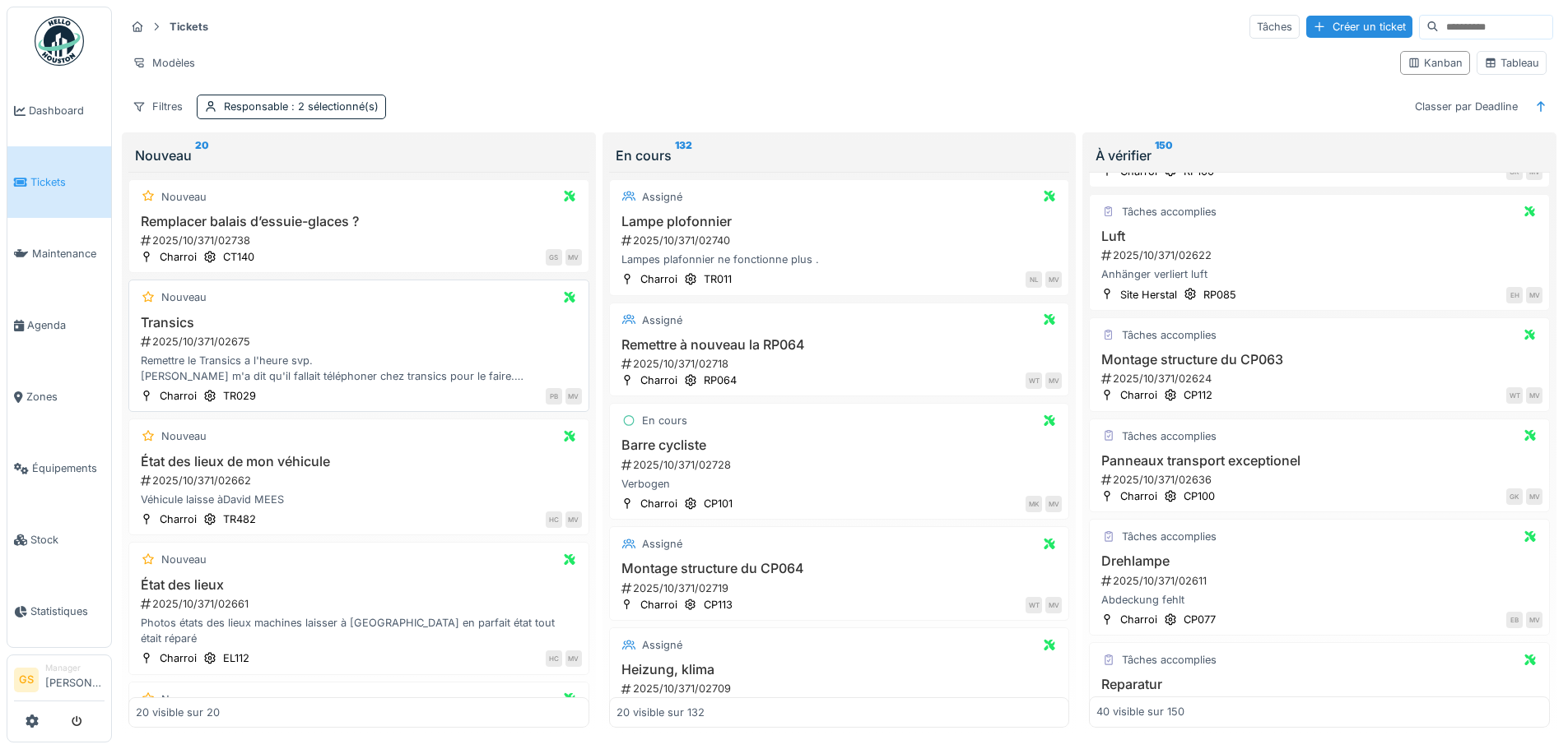
scroll to position [1889, 0]
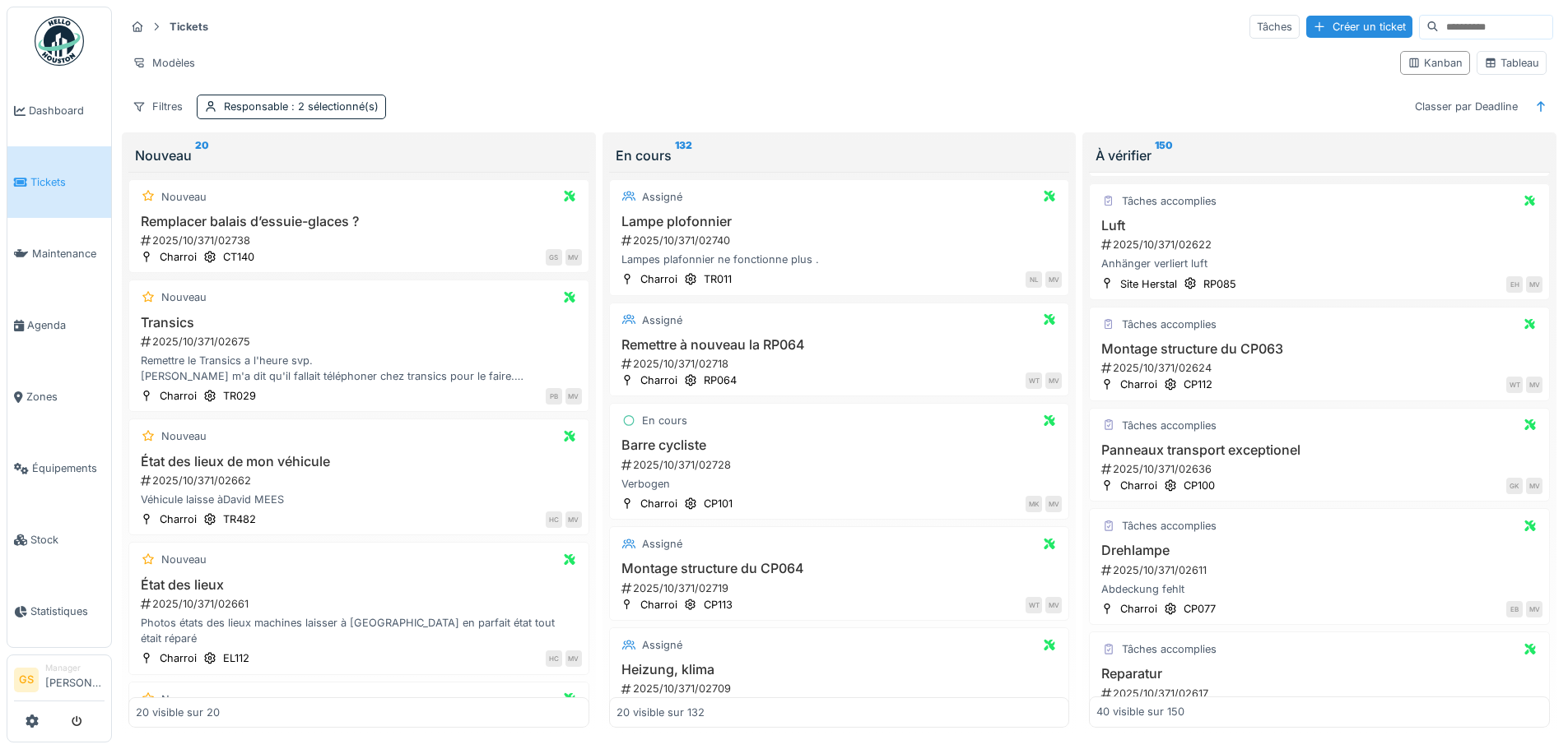
click at [38, 181] on span "Tickets" at bounding box center [67, 182] width 74 height 16
